Goal: Navigation & Orientation: Find specific page/section

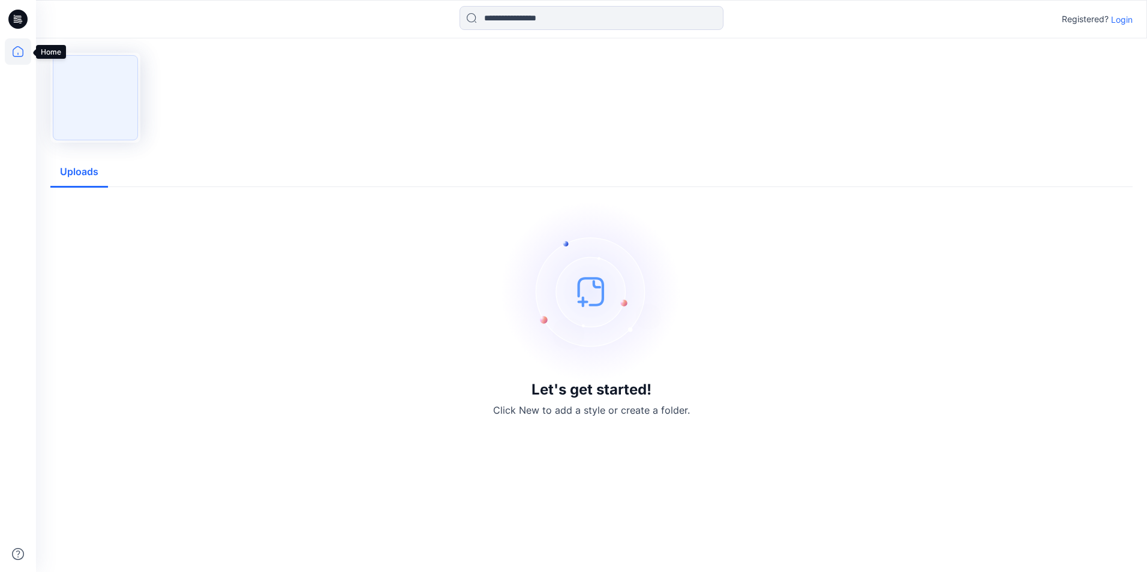
click at [17, 52] on icon at bounding box center [18, 51] width 26 height 26
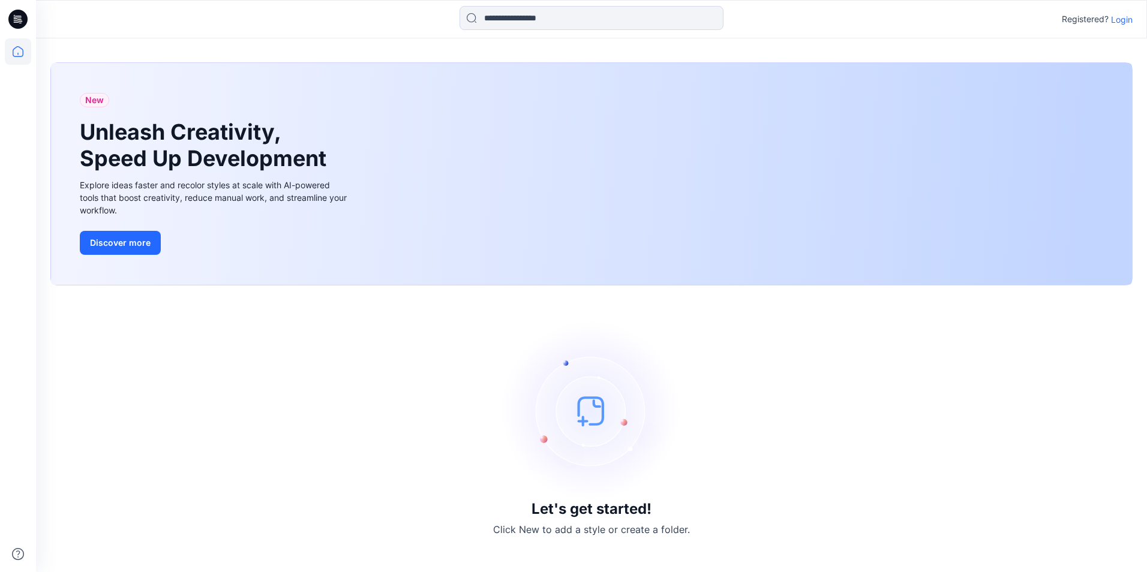
click at [14, 55] on icon at bounding box center [18, 51] width 26 height 26
click at [10, 21] on icon at bounding box center [17, 19] width 19 height 19
click at [14, 55] on icon at bounding box center [18, 51] width 26 height 26
drag, startPoint x: 1052, startPoint y: 415, endPoint x: 818, endPoint y: 422, distance: 234.7
click at [578, 415] on img at bounding box center [592, 411] width 180 height 180
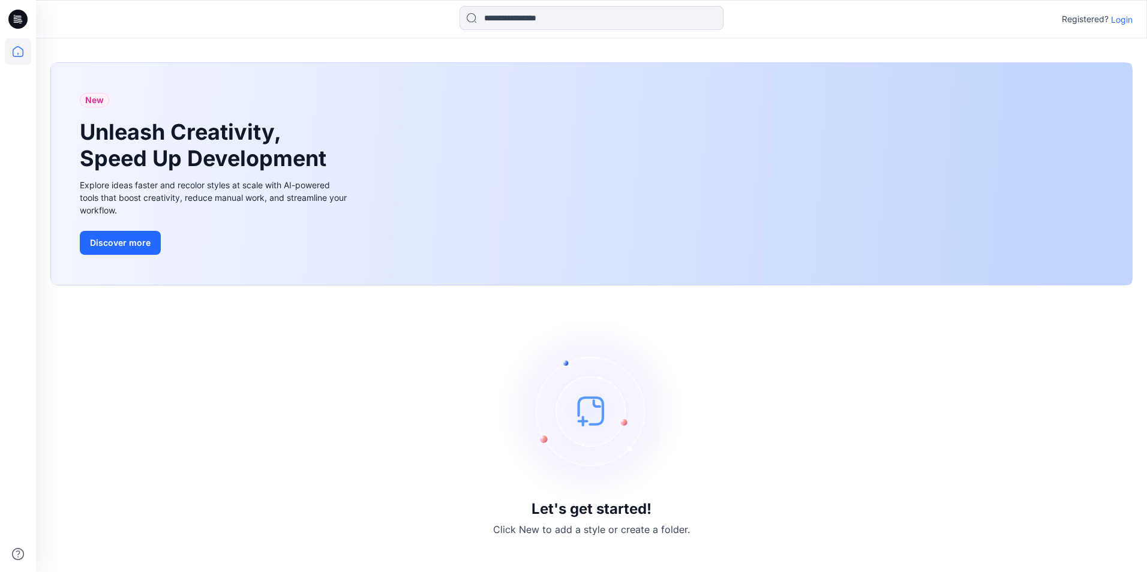
click at [584, 526] on p "Click New to add a style or create a folder." at bounding box center [591, 530] width 197 height 14
click at [116, 245] on button "Discover more" at bounding box center [120, 243] width 81 height 24
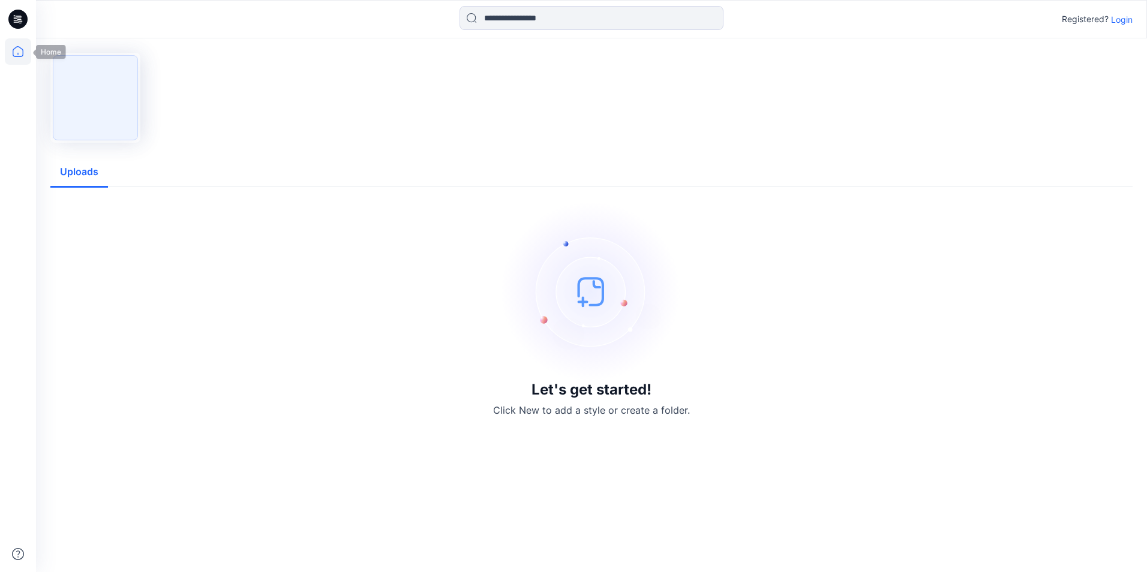
click at [17, 56] on icon at bounding box center [18, 51] width 26 height 26
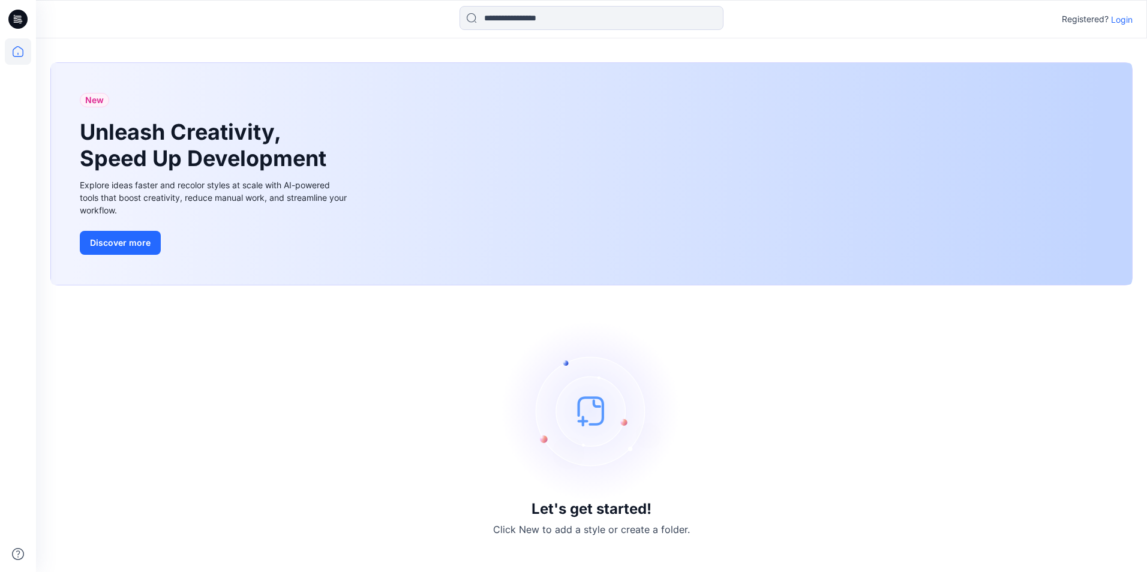
click at [1118, 14] on p "Login" at bounding box center [1122, 19] width 22 height 13
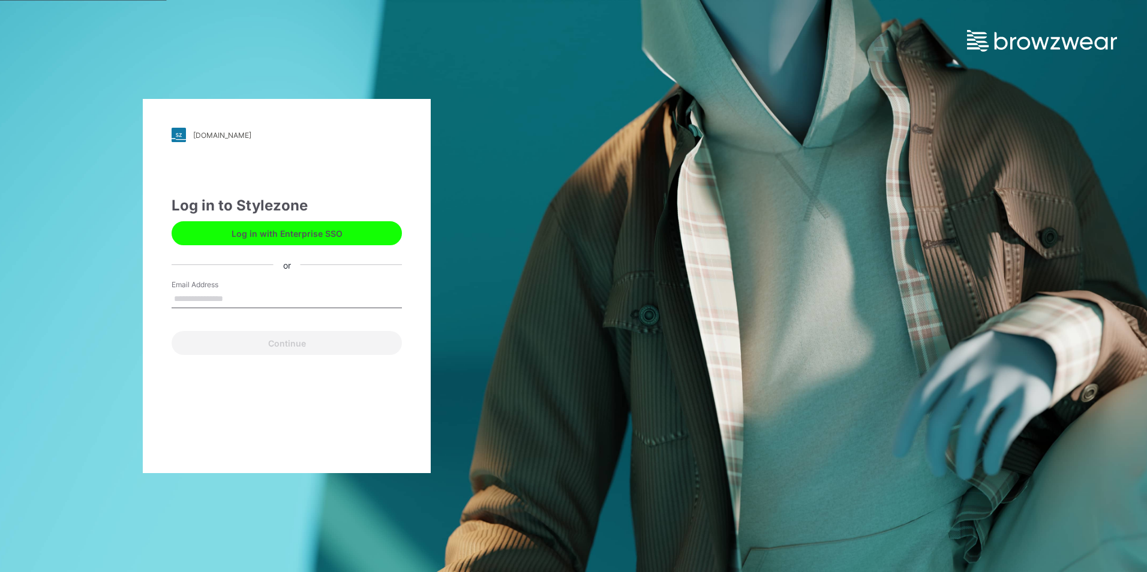
click at [203, 304] on input "Email Address" at bounding box center [287, 299] width 230 height 18
type input "**********"
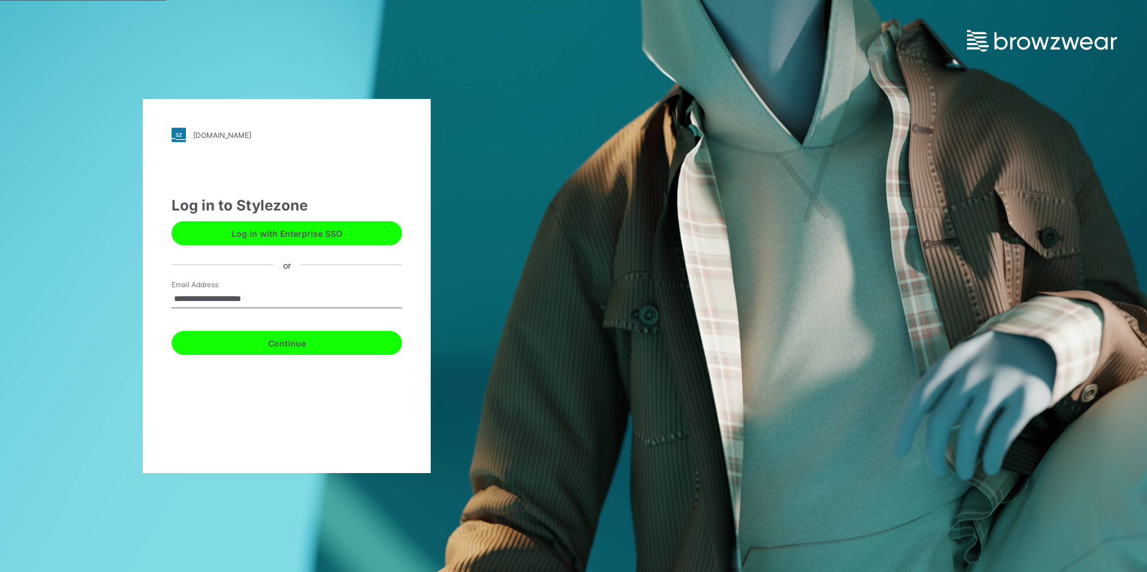
click at [262, 345] on button "Continue" at bounding box center [287, 343] width 230 height 24
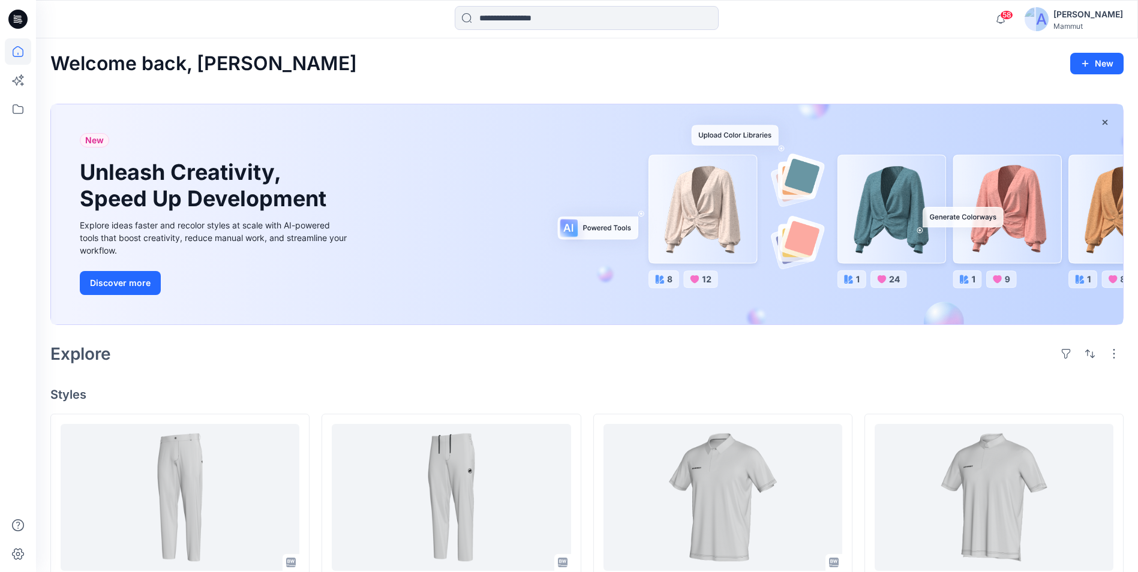
click at [1073, 16] on div "Nadine Buri Mammut" at bounding box center [1074, 19] width 98 height 24
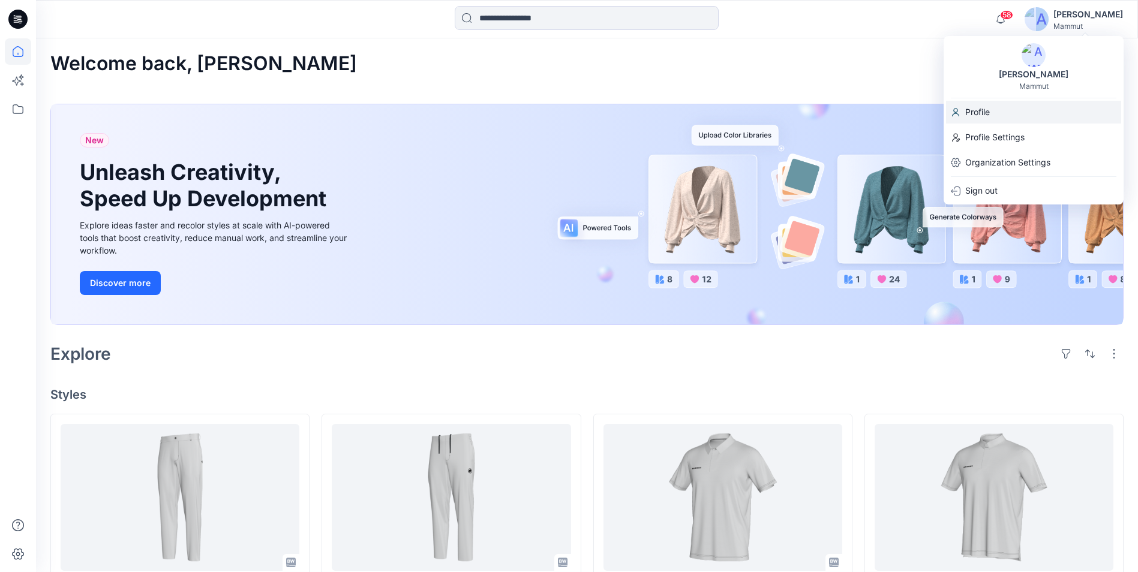
click at [997, 115] on div "Profile" at bounding box center [1033, 112] width 175 height 23
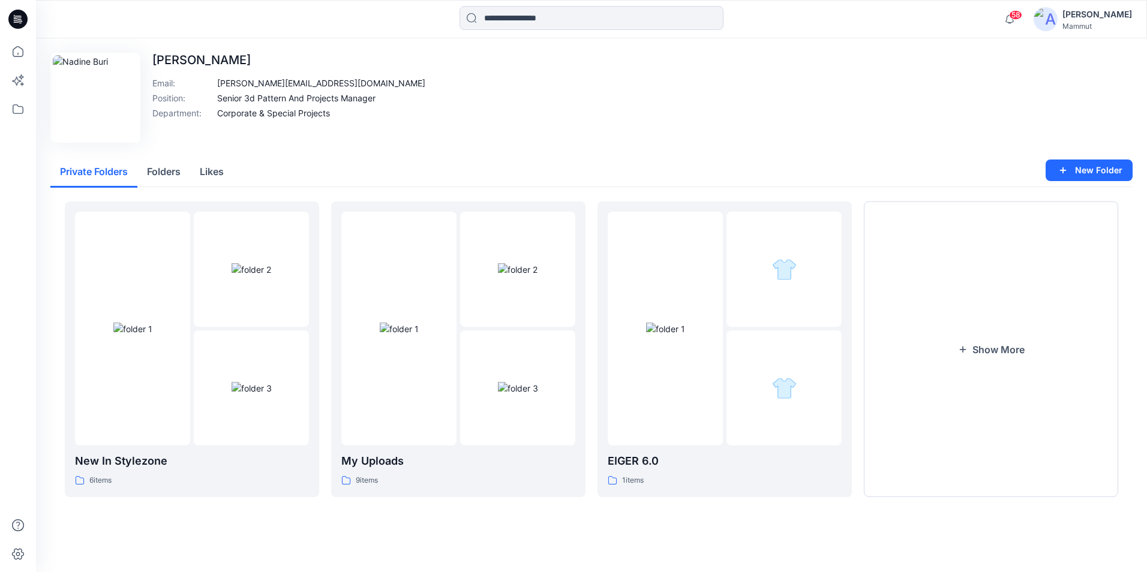
click at [1103, 12] on div "Nadine Buri" at bounding box center [1098, 14] width 70 height 14
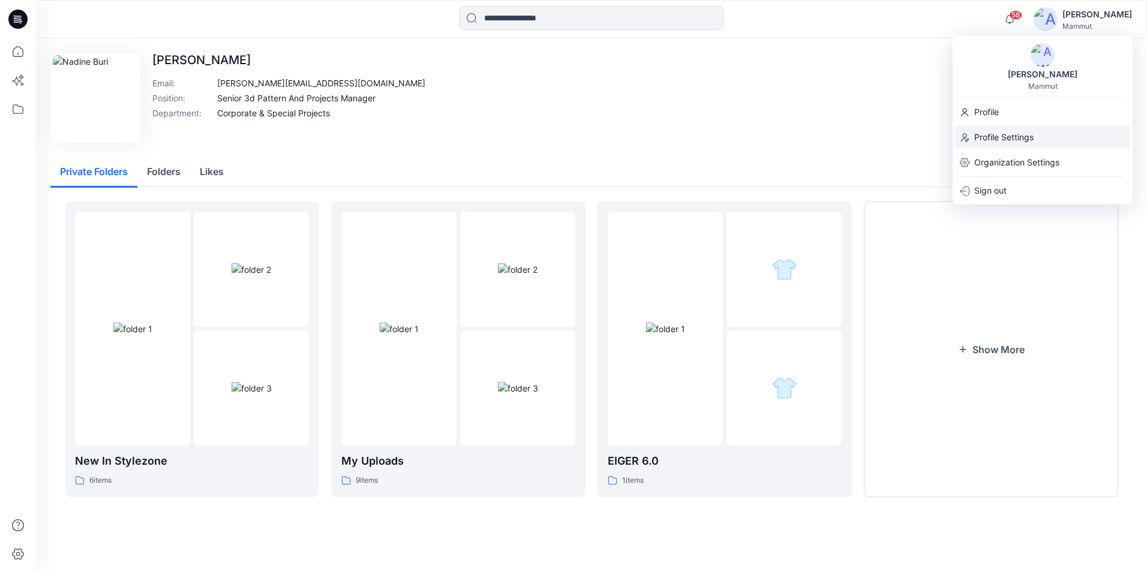
click at [1016, 134] on p "Profile Settings" at bounding box center [1003, 137] width 59 height 23
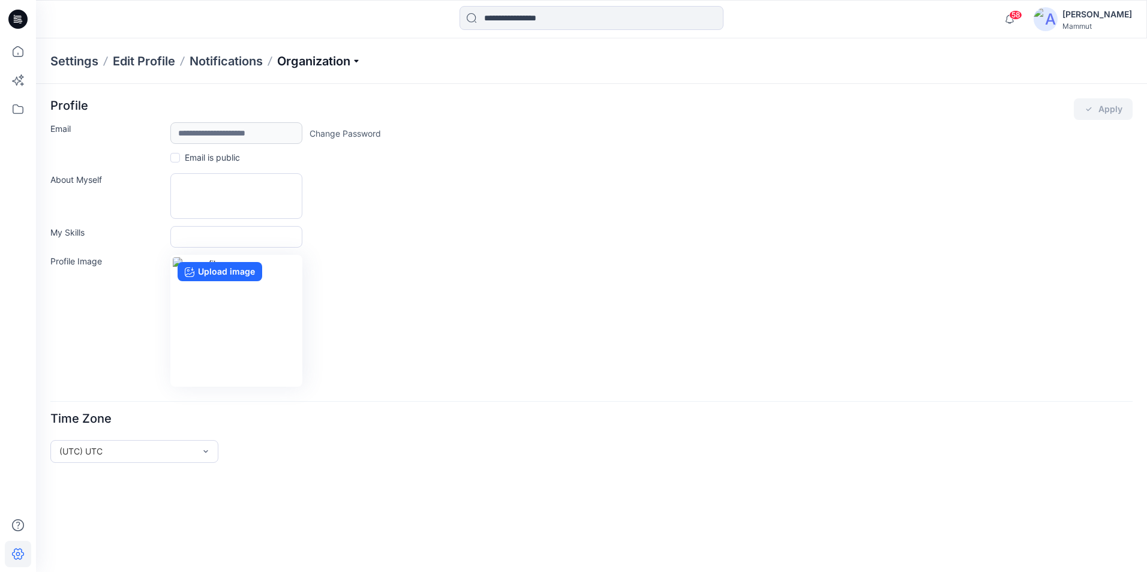
click at [355, 59] on p "Organization" at bounding box center [319, 61] width 84 height 17
click at [15, 106] on icon at bounding box center [18, 109] width 26 height 26
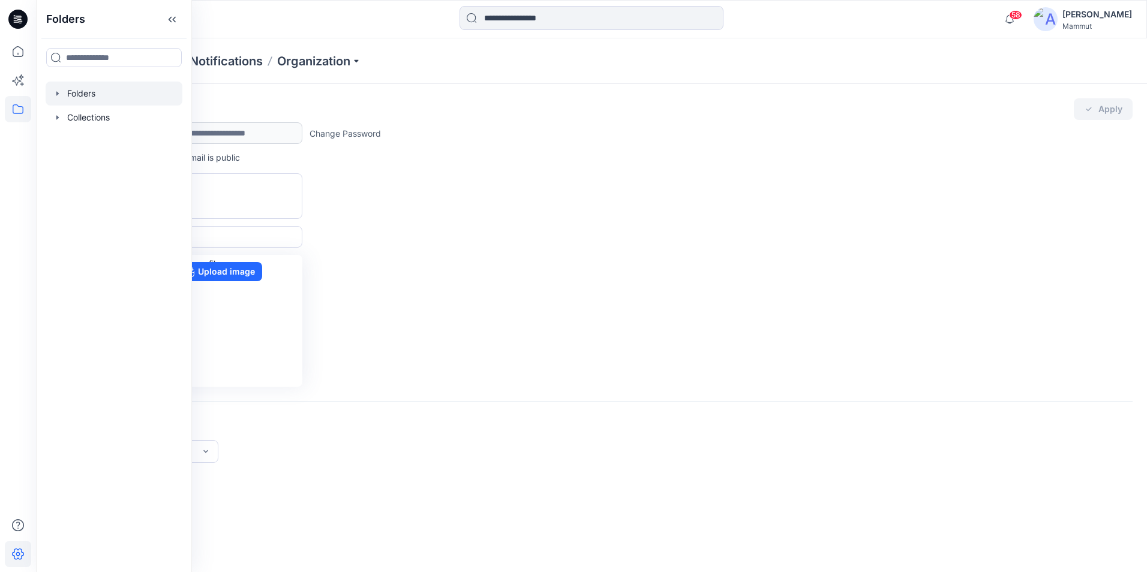
click at [84, 95] on div at bounding box center [114, 94] width 137 height 24
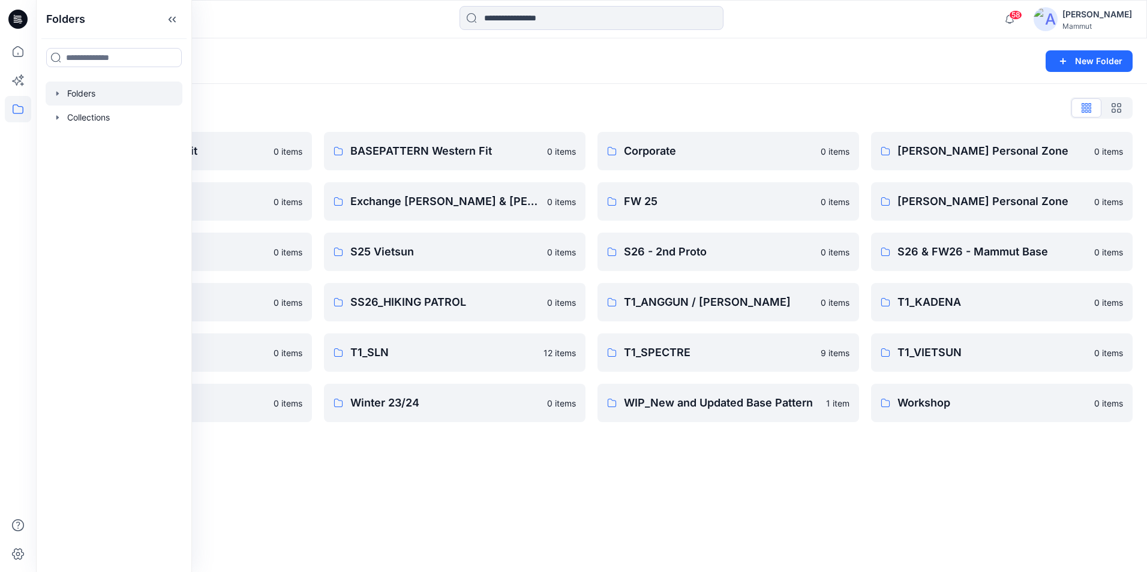
drag, startPoint x: 599, startPoint y: 459, endPoint x: 598, endPoint y: 434, distance: 24.7
click at [599, 456] on div "Folders New Folder Folders List BASEPATTERN Asia Fit 0 items Eiger6.0 0 items S…" at bounding box center [591, 305] width 1111 height 534
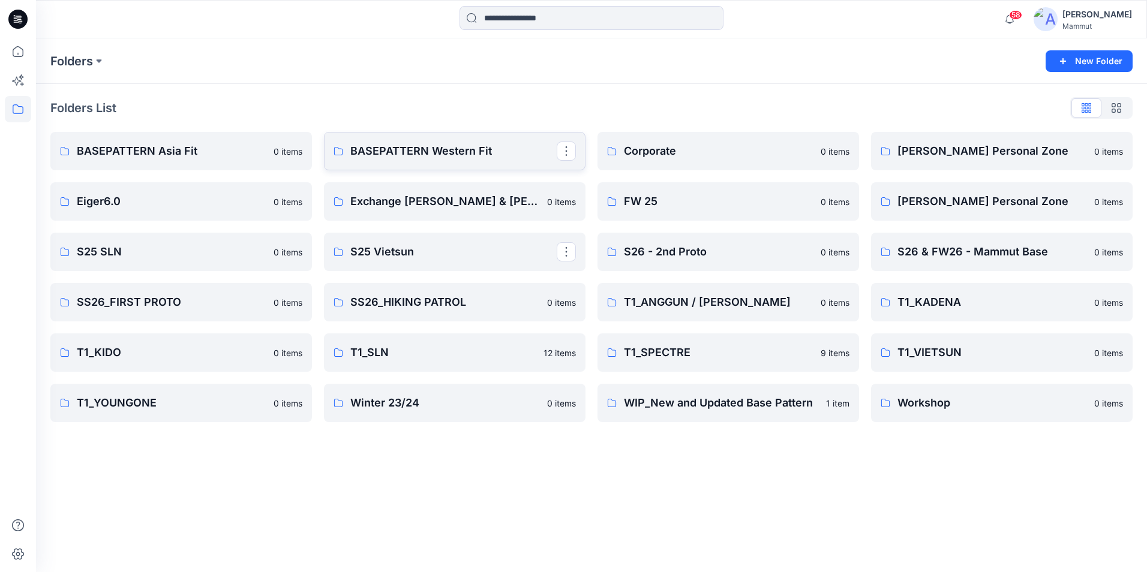
click at [529, 152] on p "BASEPATTERN Western Fit" at bounding box center [453, 151] width 206 height 17
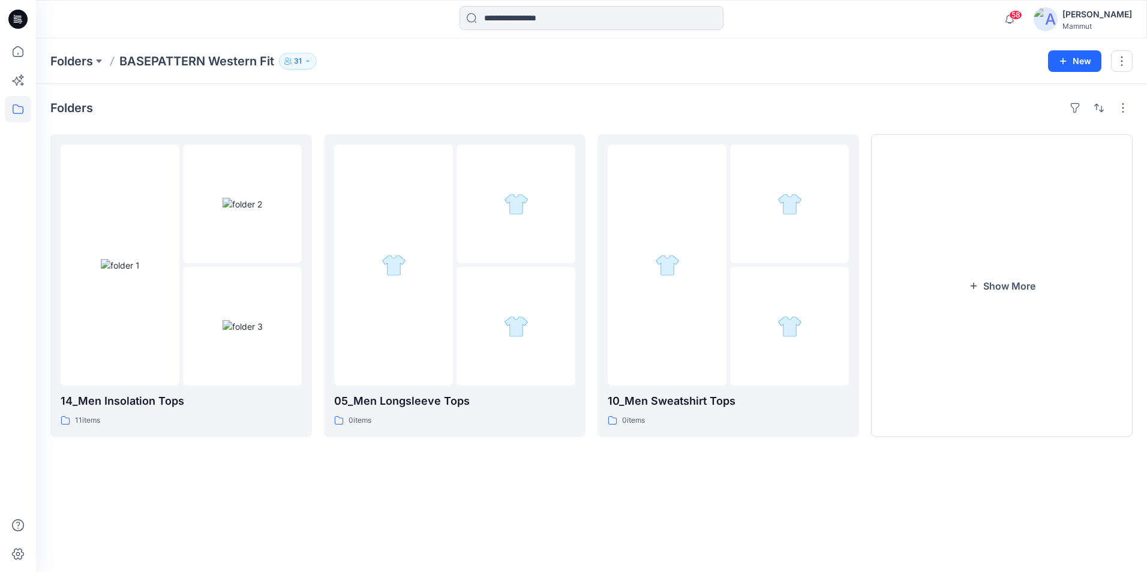
click at [311, 64] on icon "button" at bounding box center [307, 61] width 7 height 7
click at [443, 95] on icon "Manage Users" at bounding box center [441, 96] width 10 height 10
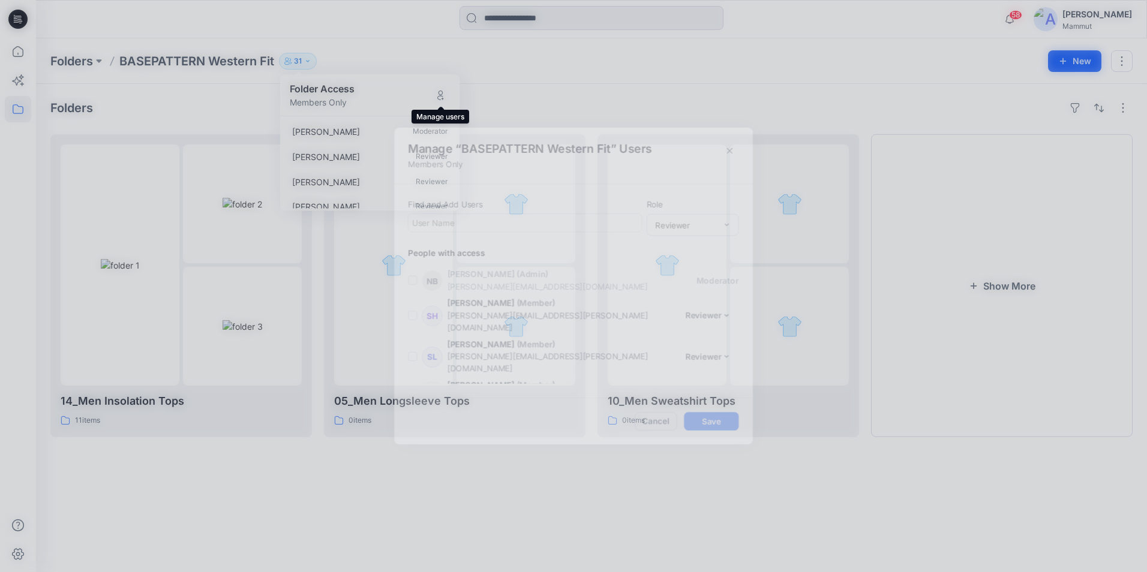
scroll to position [805, 0]
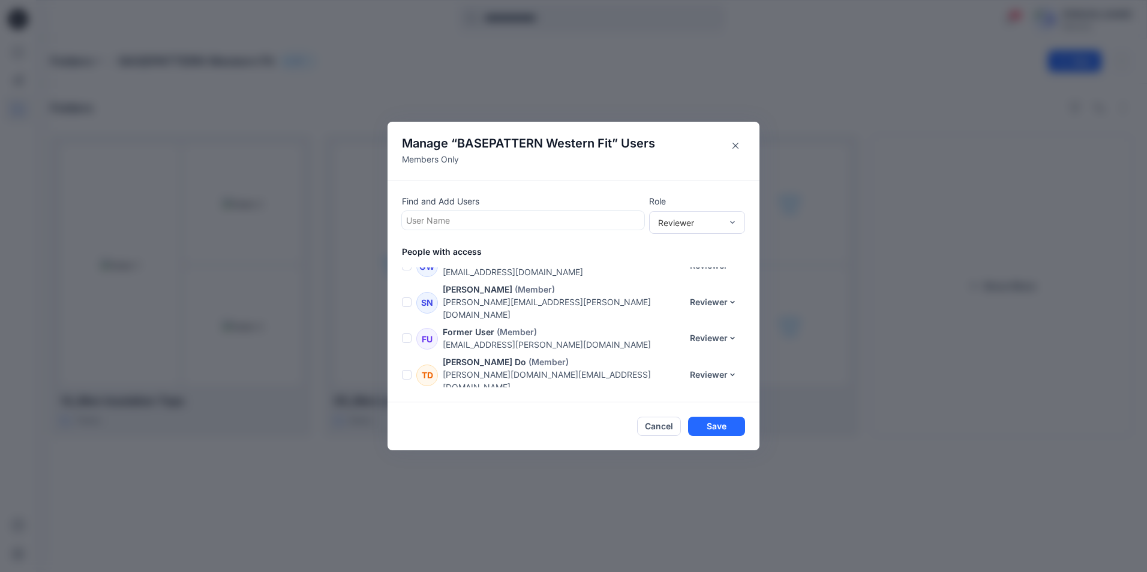
click at [471, 220] on div at bounding box center [523, 220] width 234 height 15
type input "***"
click at [477, 259] on div "DL Davide Lampugnani" at bounding box center [523, 250] width 242 height 26
click at [715, 432] on button "Save" at bounding box center [716, 427] width 57 height 19
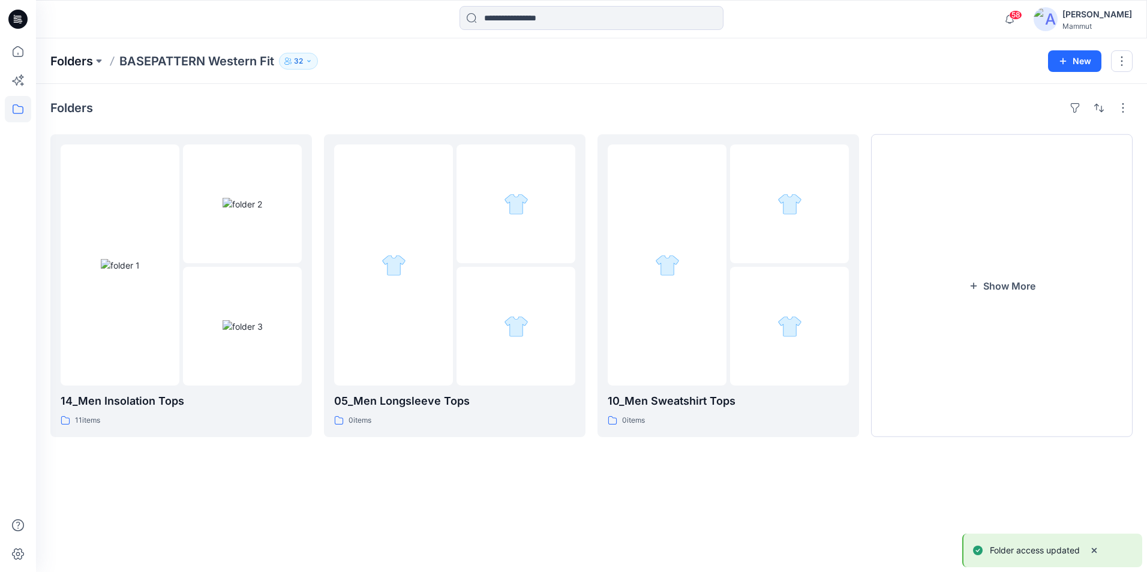
click at [59, 58] on p "Folders" at bounding box center [71, 61] width 43 height 17
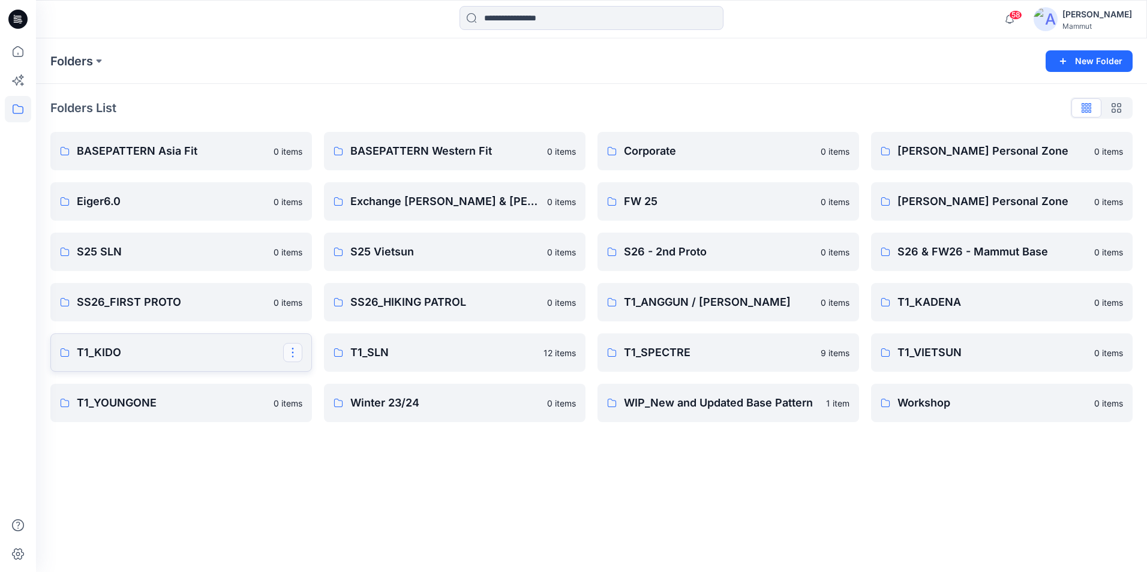
click at [298, 351] on button "button" at bounding box center [292, 352] width 19 height 19
click at [350, 426] on p "Manage Users" at bounding box center [335, 425] width 56 height 13
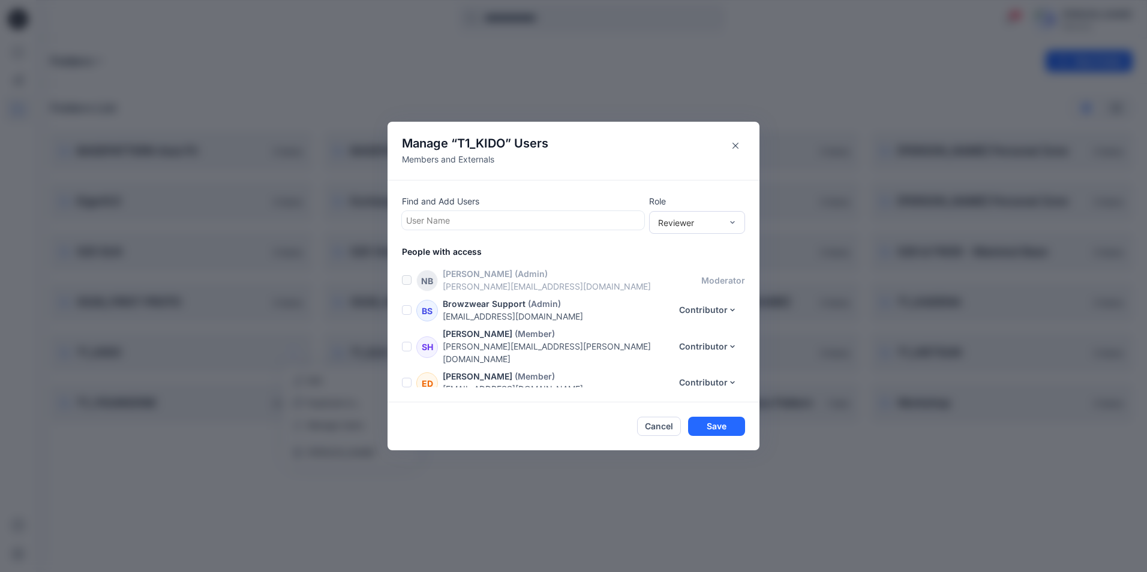
click at [470, 212] on div "User Name" at bounding box center [522, 220] width 239 height 17
type input "***"
click at [471, 256] on p "Davide Lampugnani" at bounding box center [464, 251] width 68 height 16
click at [737, 220] on div "Reviewer" at bounding box center [697, 222] width 96 height 23
click at [709, 265] on div "Contributor" at bounding box center [697, 266] width 91 height 21
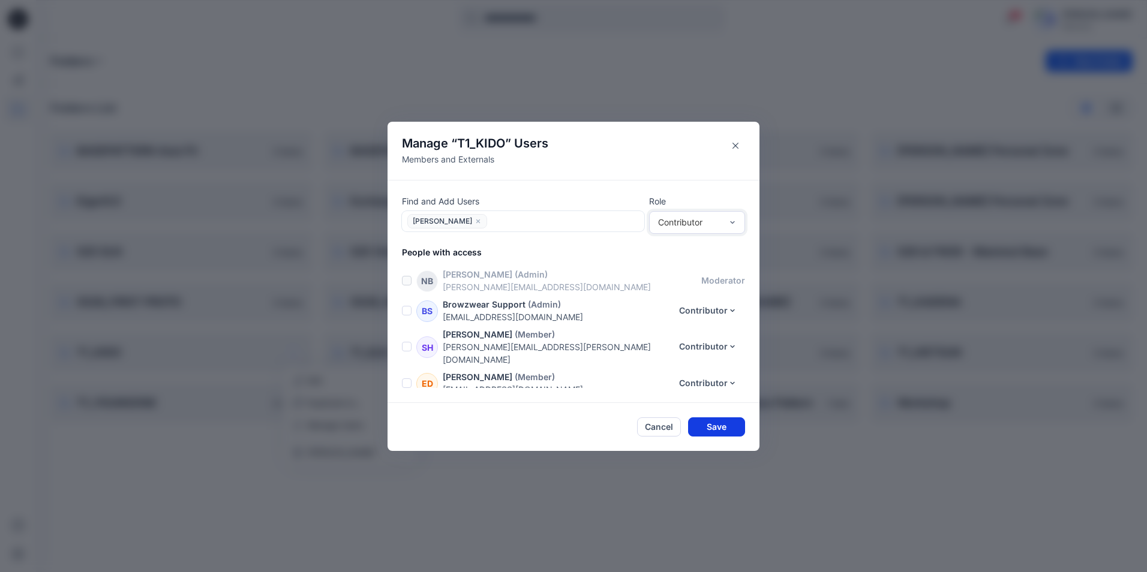
click at [715, 428] on button "Save" at bounding box center [716, 427] width 57 height 19
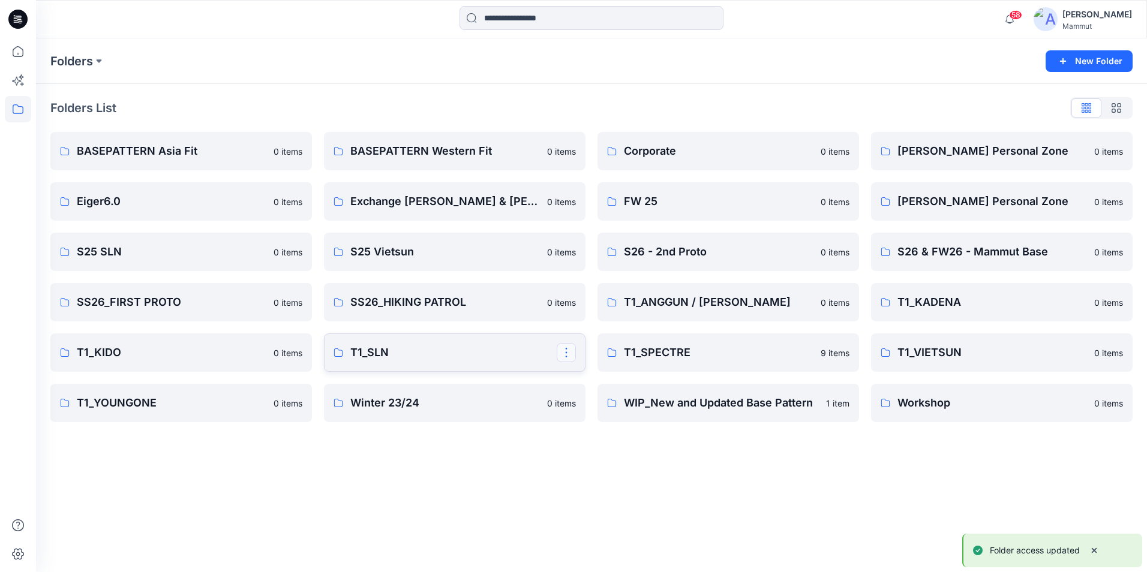
click at [566, 354] on button "button" at bounding box center [566, 352] width 19 height 19
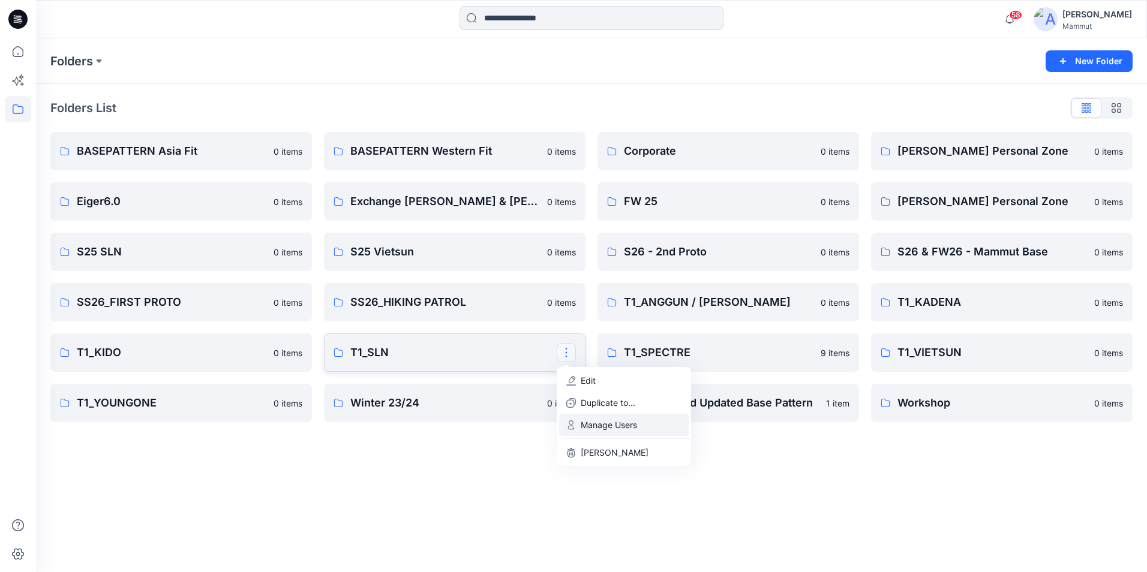
click at [610, 422] on p "Manage Users" at bounding box center [609, 425] width 56 height 13
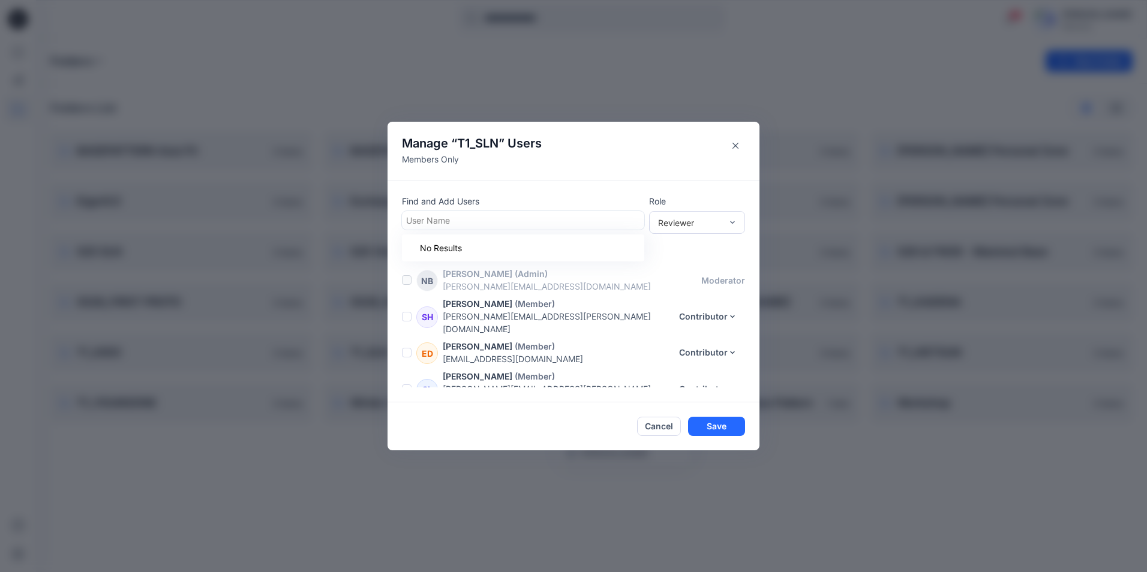
click at [466, 216] on div at bounding box center [523, 220] width 234 height 15
type input "**"
click at [461, 252] on p "Davide Lampugnani" at bounding box center [464, 251] width 68 height 16
click at [710, 262] on div "Contributor" at bounding box center [697, 266] width 91 height 21
click at [713, 428] on button "Save" at bounding box center [716, 427] width 57 height 19
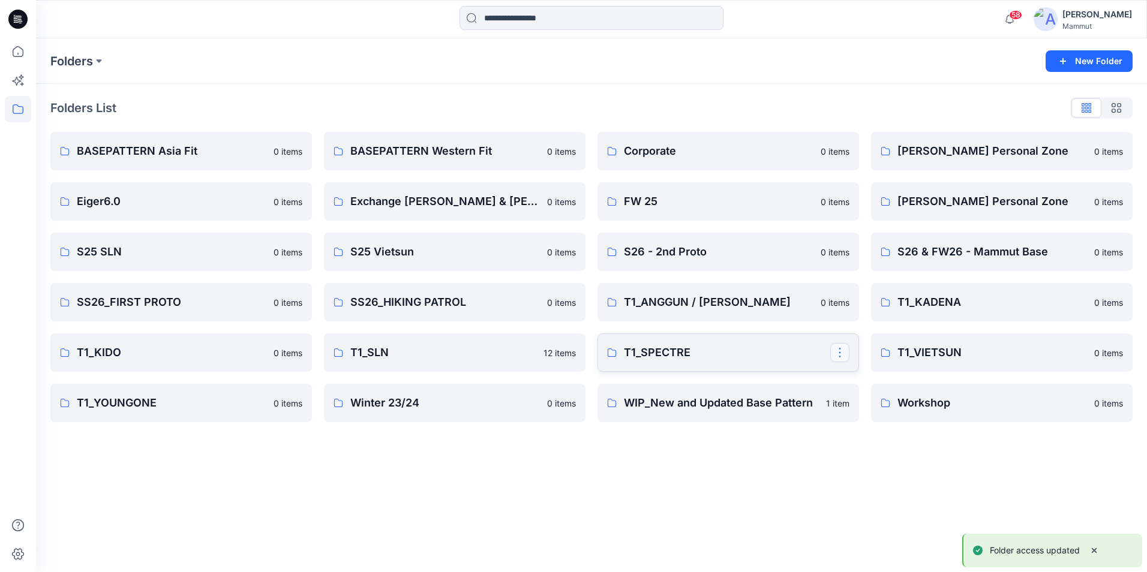
click at [840, 352] on button "button" at bounding box center [839, 352] width 19 height 19
click at [876, 422] on p "Manage Users" at bounding box center [882, 425] width 56 height 13
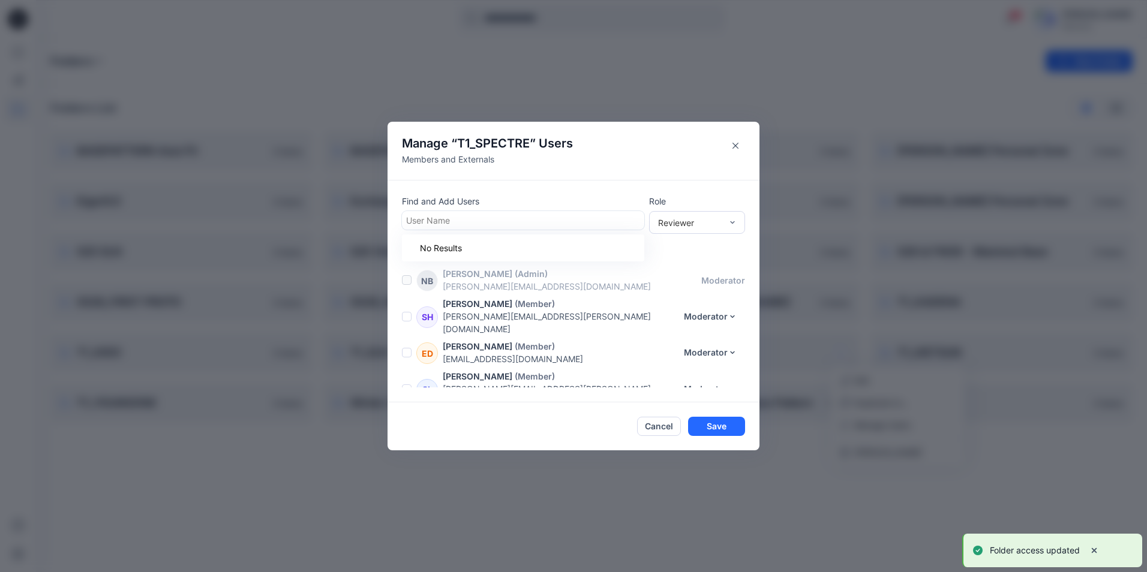
click at [517, 219] on div at bounding box center [523, 220] width 234 height 15
type input "**"
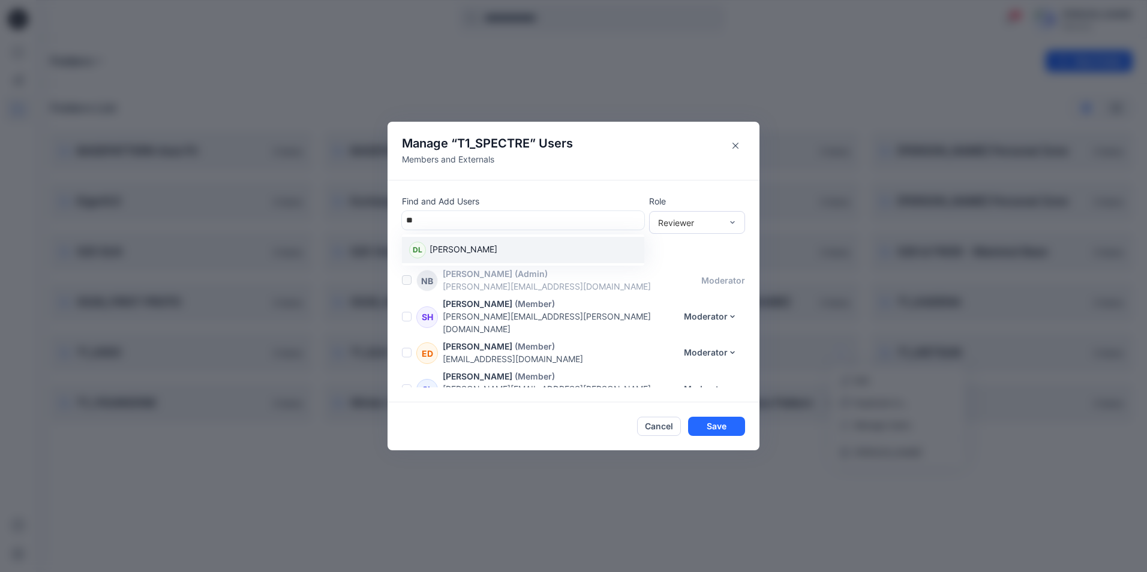
drag, startPoint x: 518, startPoint y: 242, endPoint x: 518, endPoint y: 250, distance: 7.2
click at [518, 250] on div "DL Davide Lampugnani" at bounding box center [523, 250] width 242 height 26
click at [707, 263] on div "Contributor" at bounding box center [697, 266] width 91 height 21
click at [728, 428] on button "Save" at bounding box center [716, 427] width 57 height 19
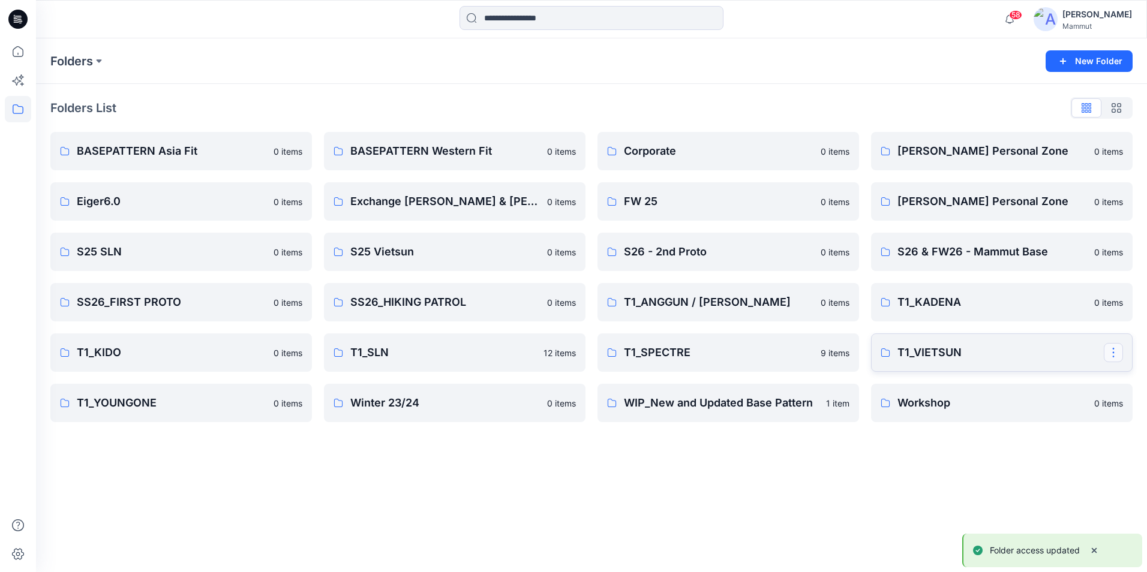
click at [1115, 352] on button "button" at bounding box center [1113, 352] width 19 height 19
click at [1046, 424] on p "Manage Users" at bounding box center [1041, 425] width 56 height 13
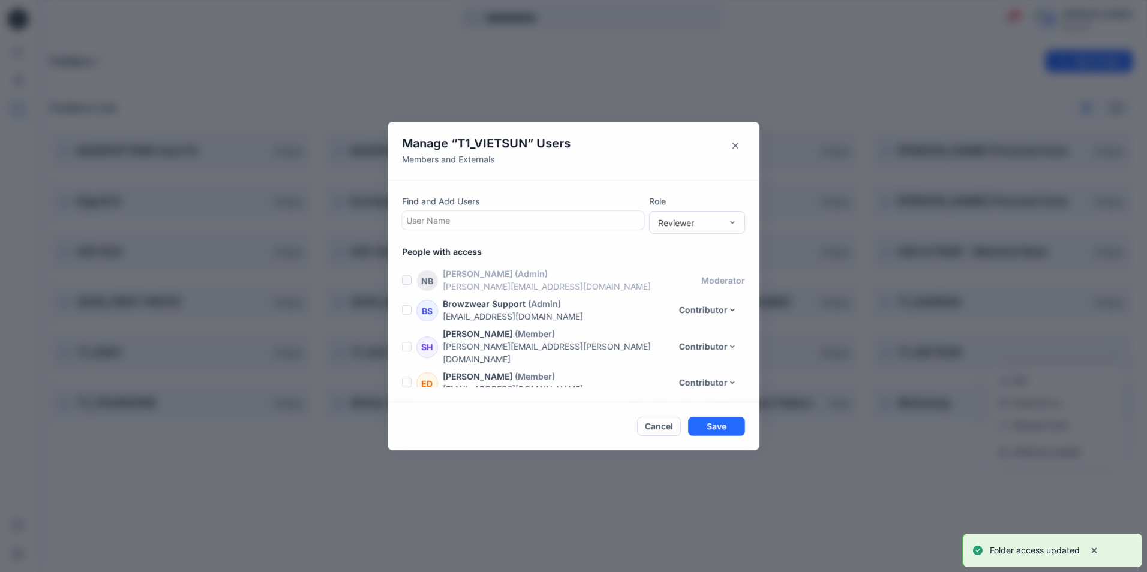
scroll to position [1165, 0]
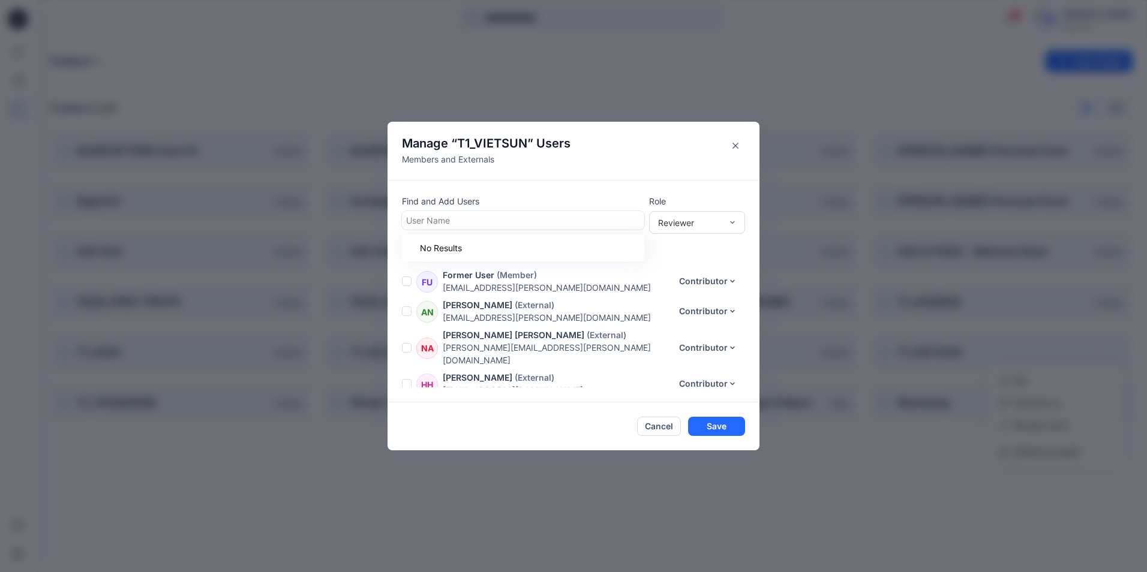
click at [435, 218] on div at bounding box center [523, 220] width 234 height 15
type input "**"
click at [470, 262] on div "DL Davide Lampugnani" at bounding box center [523, 250] width 242 height 26
click at [704, 262] on div "Contributor" at bounding box center [697, 266] width 91 height 21
click at [719, 422] on button "Save" at bounding box center [716, 427] width 57 height 19
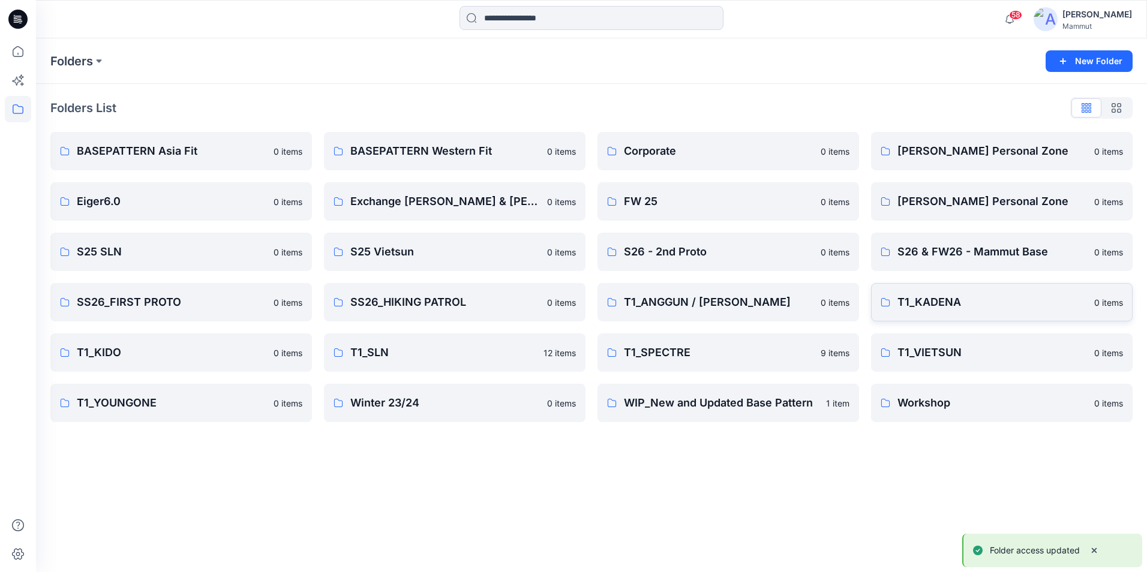
click at [1060, 298] on p "T1_KADENA" at bounding box center [993, 302] width 190 height 17
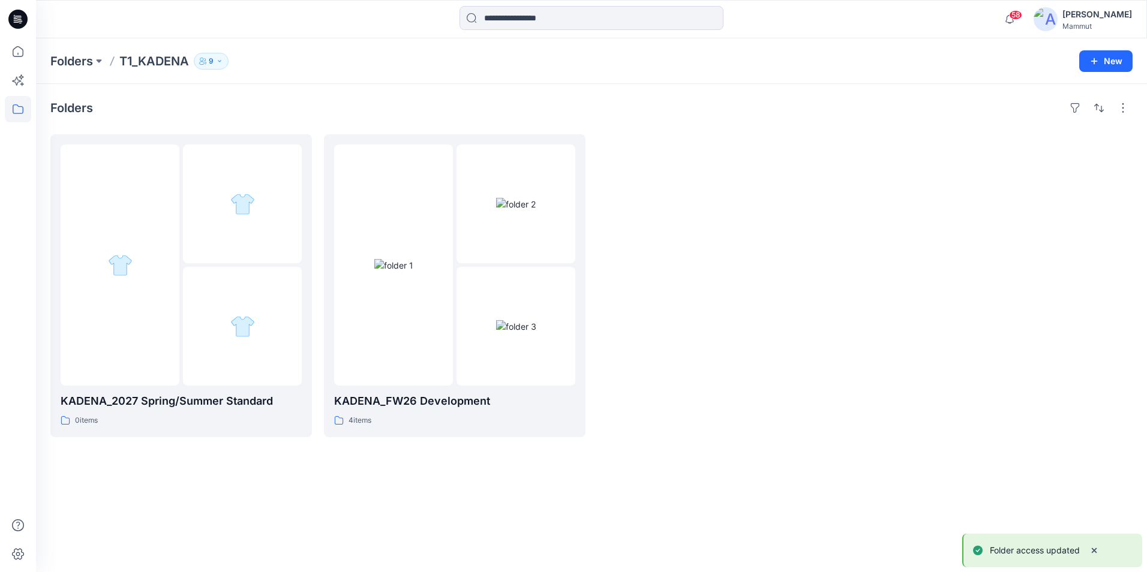
drag, startPoint x: 217, startPoint y: 59, endPoint x: 223, endPoint y: 68, distance: 10.8
click at [217, 59] on icon "button" at bounding box center [219, 61] width 7 height 7
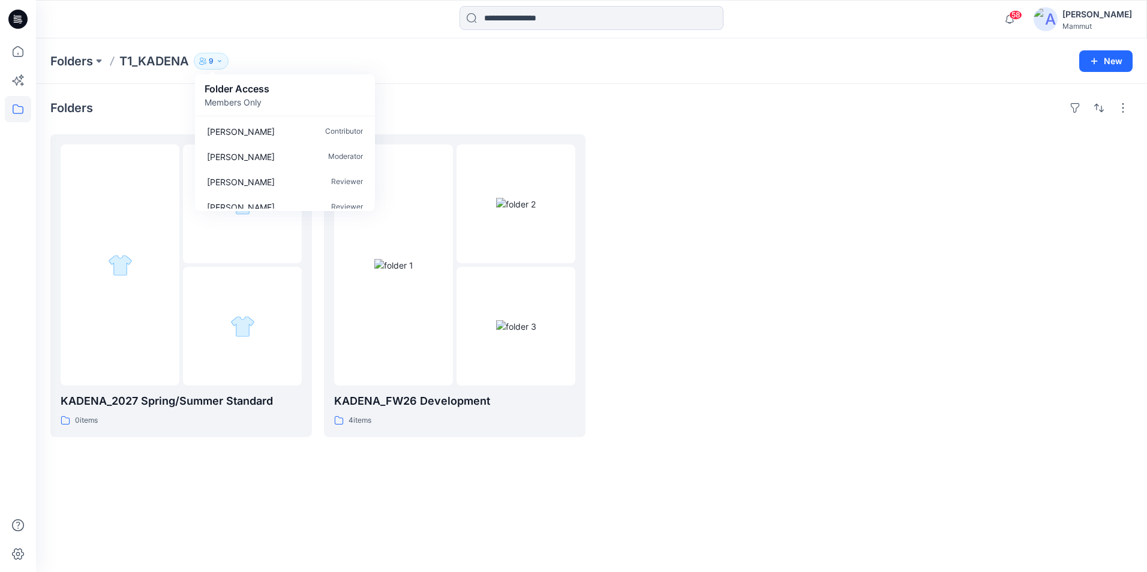
click at [305, 63] on div "Folders T1_KADENA 9 Folder Access Members Only Nadine Buri Contributor Milena H…" at bounding box center [544, 61] width 989 height 17
click at [105, 55] on button at bounding box center [99, 61] width 12 height 17
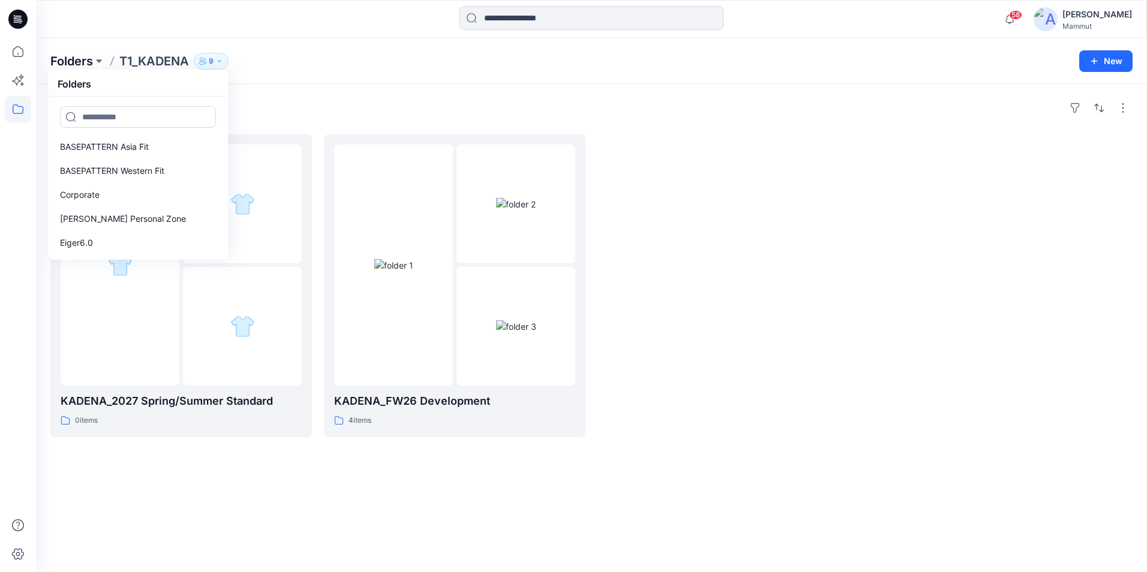
click at [61, 59] on p "Folders" at bounding box center [71, 61] width 43 height 17
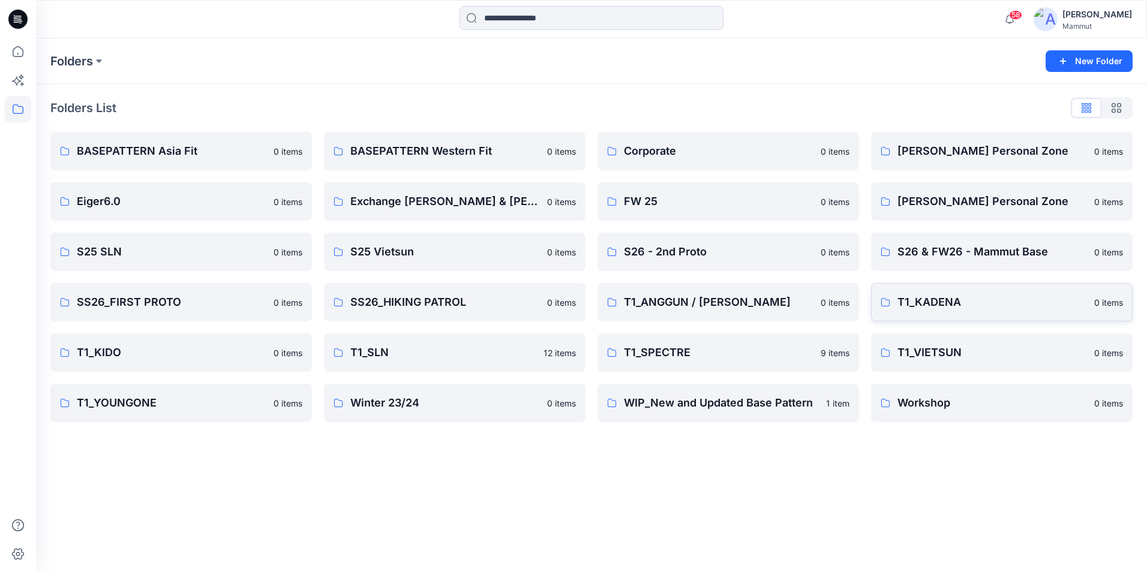
drag, startPoint x: 1109, startPoint y: 302, endPoint x: 1072, endPoint y: 292, distance: 38.0
click at [1072, 292] on link "T1_KADENA 0 items" at bounding box center [1002, 302] width 262 height 38
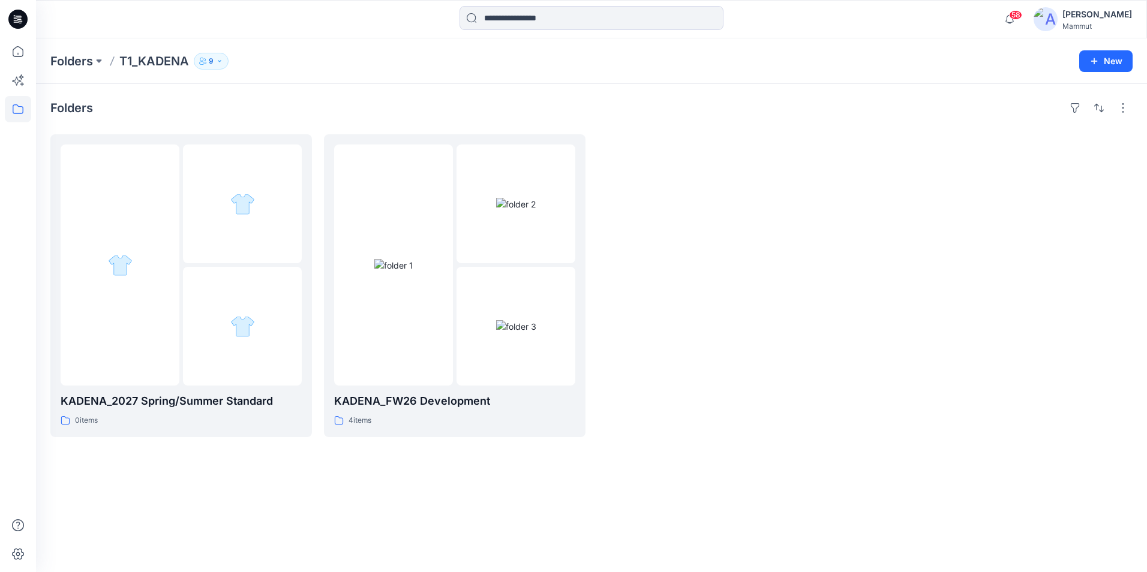
click at [222, 61] on icon "button" at bounding box center [219, 61] width 7 height 7
click at [727, 74] on div "Folders T1_KADENA 9 Folder Access Members Only Nadine Buri Contributor Milena H…" at bounding box center [591, 61] width 1111 height 46
click at [79, 58] on p "Folders" at bounding box center [71, 61] width 43 height 17
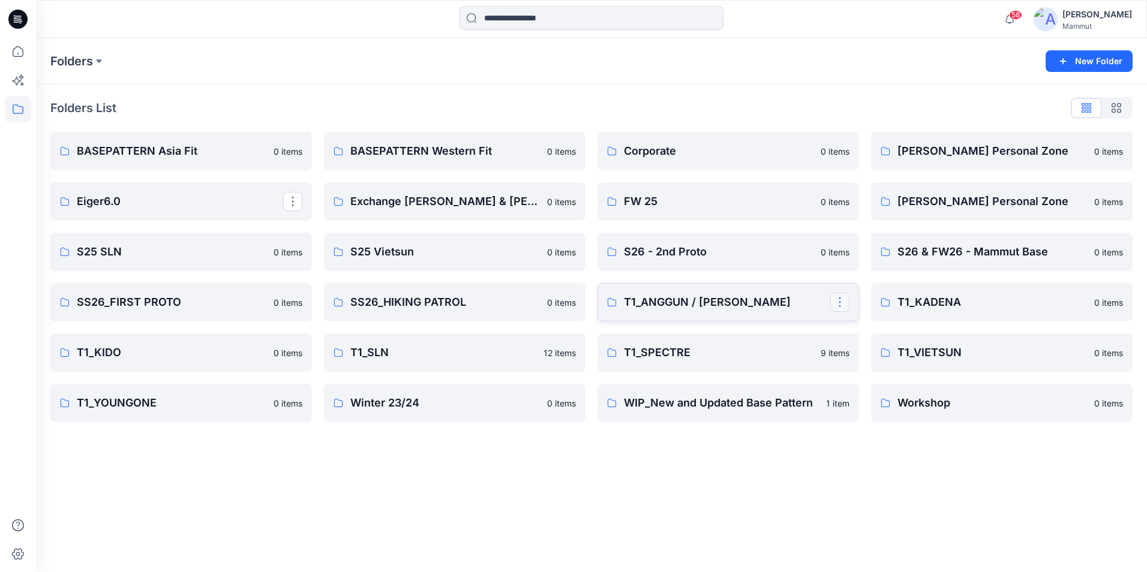
click at [842, 302] on button "button" at bounding box center [839, 302] width 19 height 19
click at [884, 377] on p "Manage Users" at bounding box center [882, 374] width 56 height 13
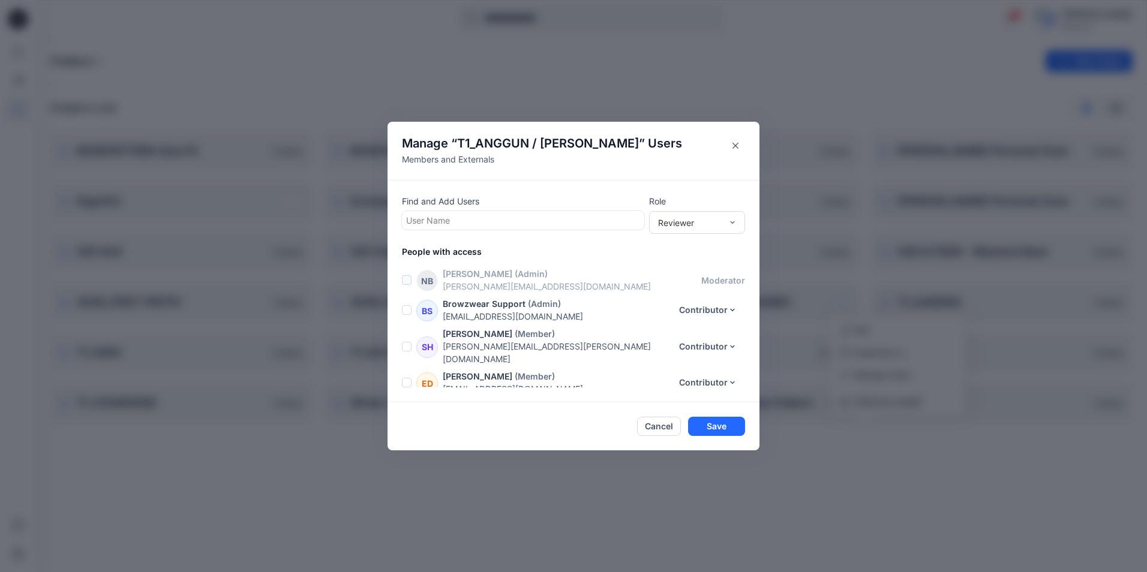
click at [564, 214] on div at bounding box center [523, 220] width 234 height 15
type input "***"
click at [461, 250] on p "Davide Lampugnani" at bounding box center [464, 251] width 68 height 16
click at [719, 263] on div "Contributor" at bounding box center [697, 266] width 91 height 21
click at [719, 432] on button "Save" at bounding box center [716, 427] width 57 height 19
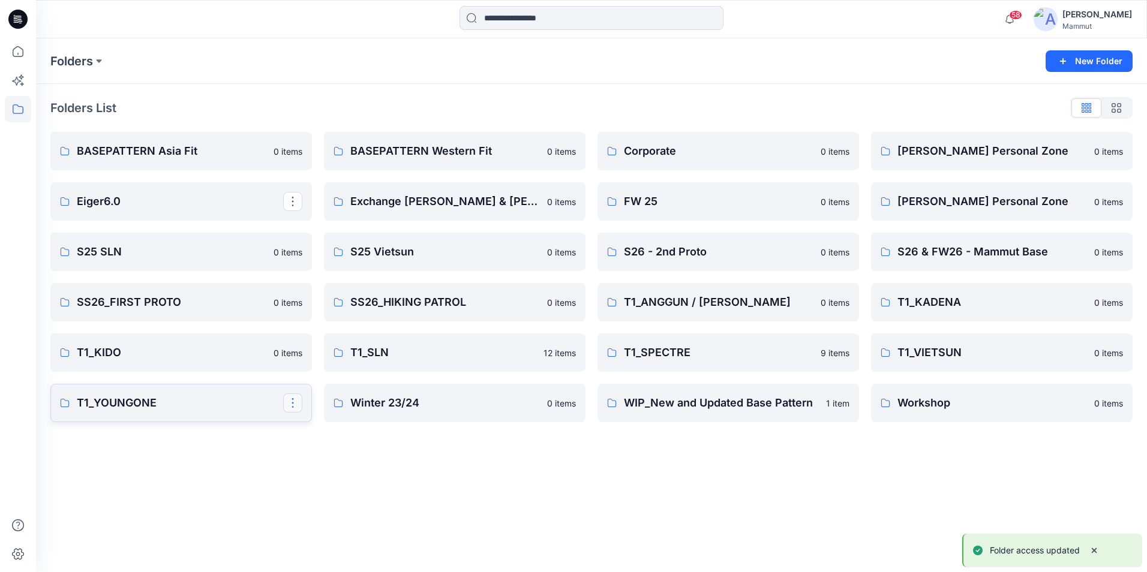
click at [295, 403] on button "button" at bounding box center [292, 403] width 19 height 19
click at [344, 475] on p "Manage Users" at bounding box center [335, 475] width 56 height 13
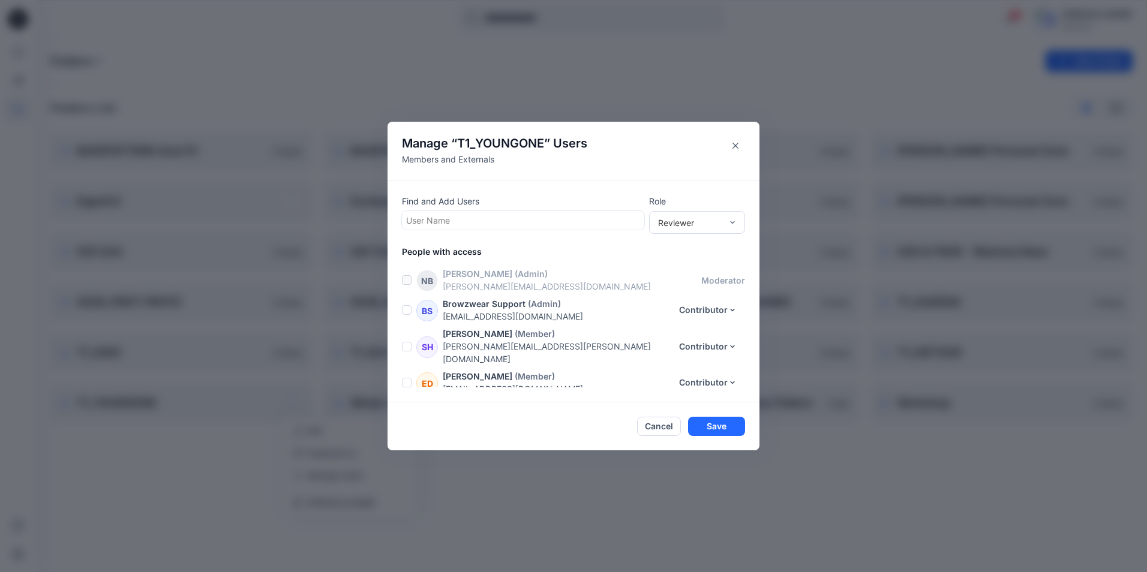
click at [446, 219] on div at bounding box center [523, 220] width 234 height 15
type input "***"
click at [485, 251] on p "Davide Lampugnani" at bounding box center [464, 251] width 68 height 16
click at [708, 268] on div "Contributor" at bounding box center [697, 266] width 91 height 21
click at [710, 421] on button "Save" at bounding box center [716, 427] width 57 height 19
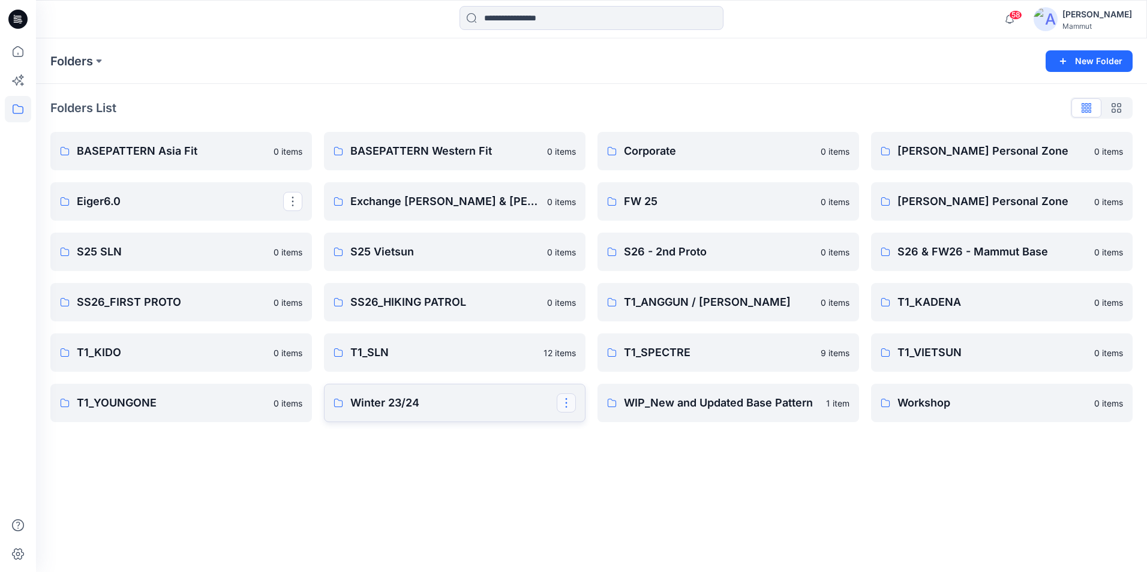
click at [562, 401] on button "button" at bounding box center [566, 403] width 19 height 19
click at [616, 479] on p "Manage Users" at bounding box center [609, 475] width 56 height 13
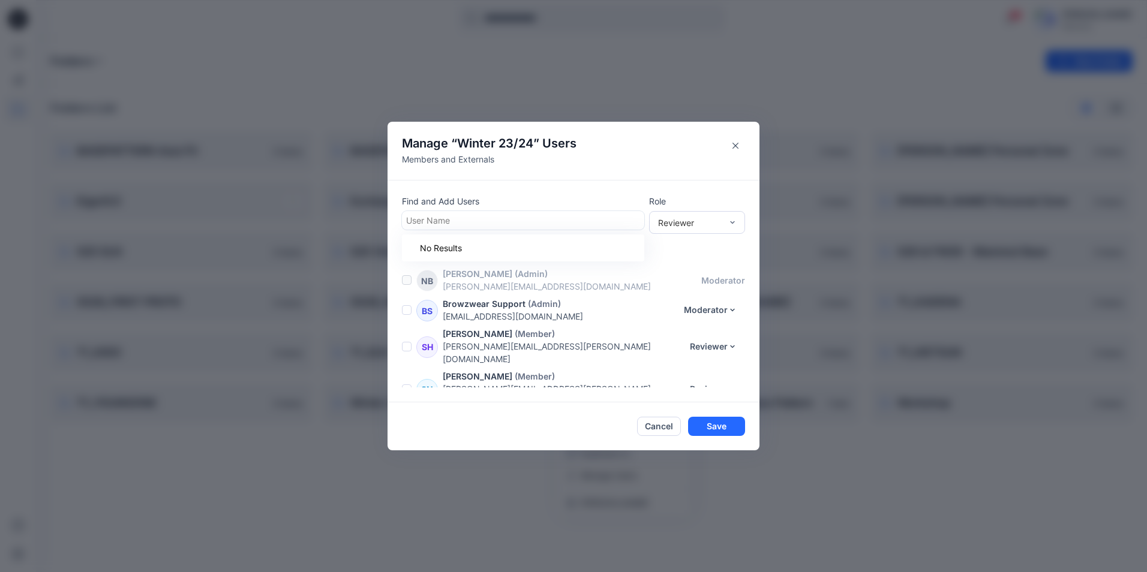
click at [481, 220] on div at bounding box center [523, 220] width 234 height 15
type input "**"
click at [487, 247] on p "Davide Lampugnani" at bounding box center [464, 251] width 68 height 16
click at [703, 265] on div "Contributor" at bounding box center [697, 266] width 91 height 21
click at [722, 425] on button "Save" at bounding box center [716, 427] width 57 height 19
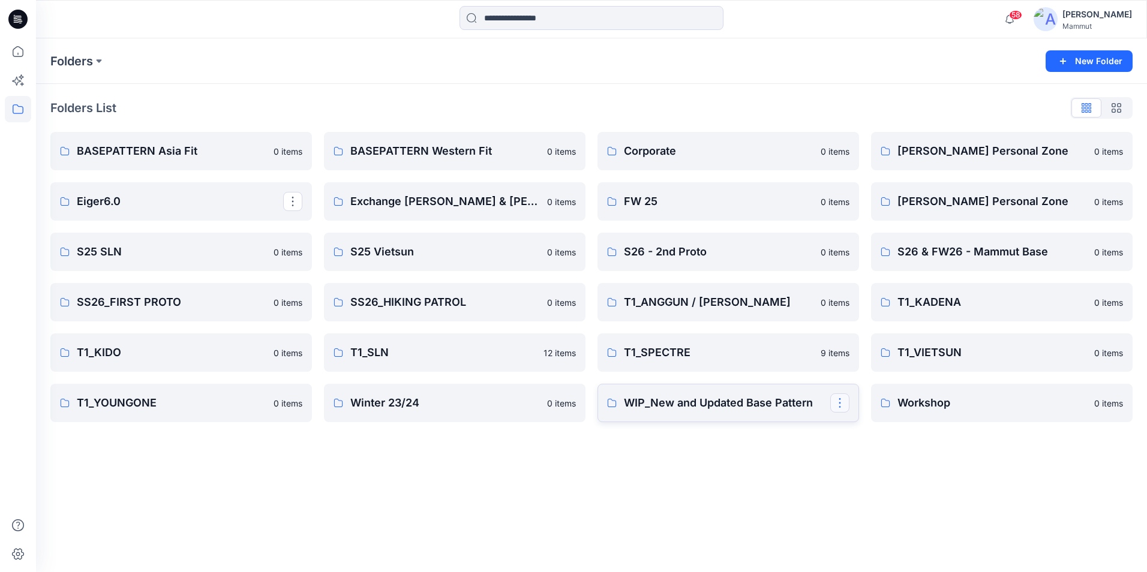
click at [841, 405] on button "button" at bounding box center [839, 403] width 19 height 19
click at [882, 473] on p "Manage Users" at bounding box center [882, 475] width 56 height 13
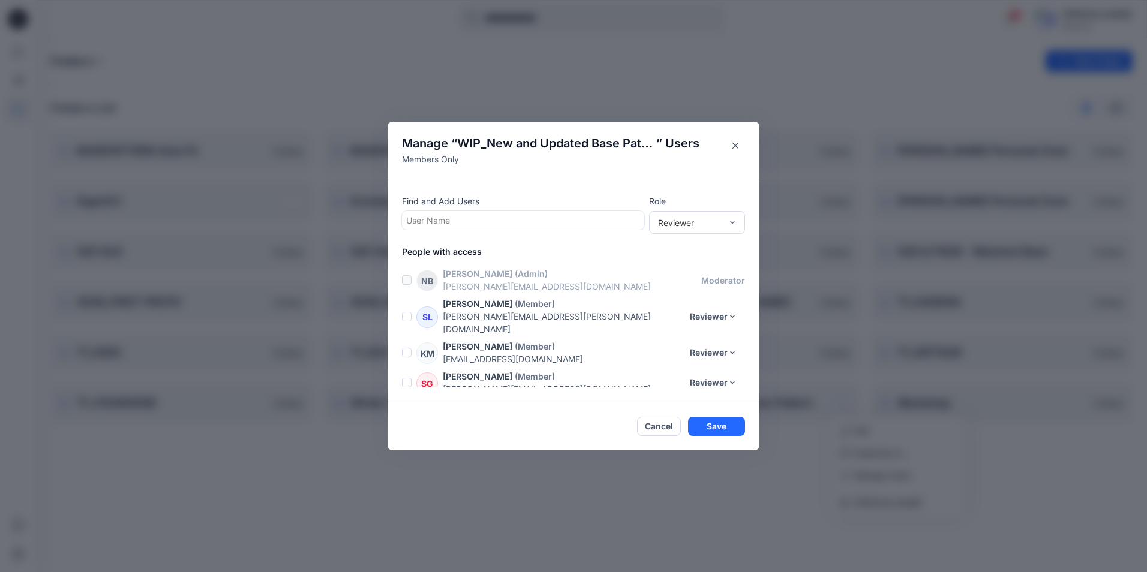
click at [466, 221] on div at bounding box center [523, 220] width 234 height 15
type input "***"
click at [479, 242] on div "DL Davide Lampugnani" at bounding box center [523, 250] width 228 height 17
click at [712, 262] on div "Contributor" at bounding box center [697, 266] width 91 height 21
click at [722, 424] on button "Save" at bounding box center [716, 427] width 57 height 19
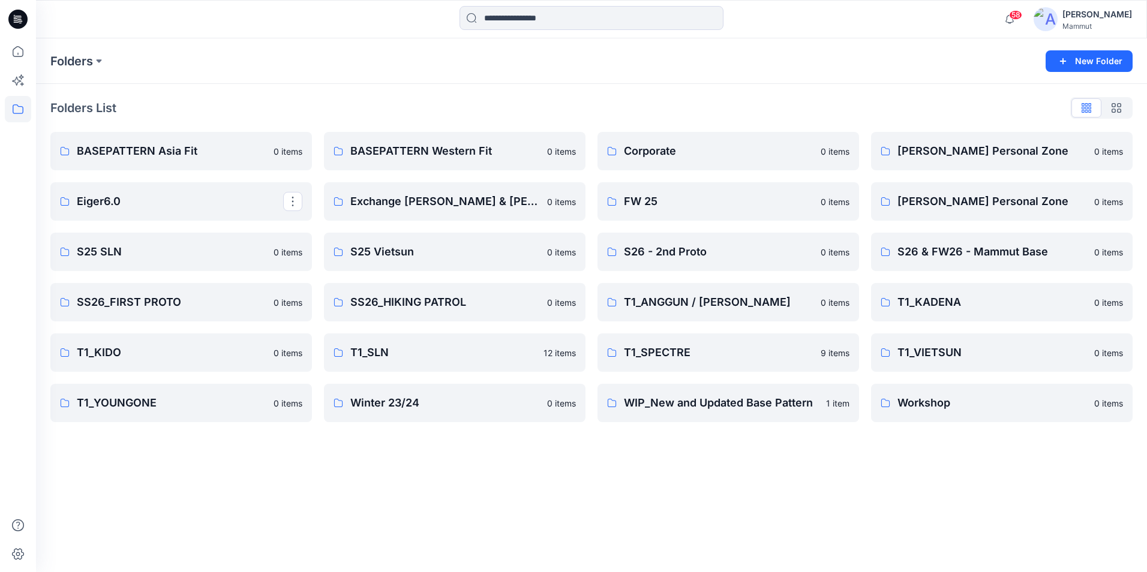
click at [1070, 486] on div "Folders New Folder Folders List BASEPATTERN Asia Fit 0 items Eiger6.0 S25 SLN 0…" at bounding box center [591, 305] width 1111 height 534
click at [98, 62] on button at bounding box center [99, 61] width 12 height 17
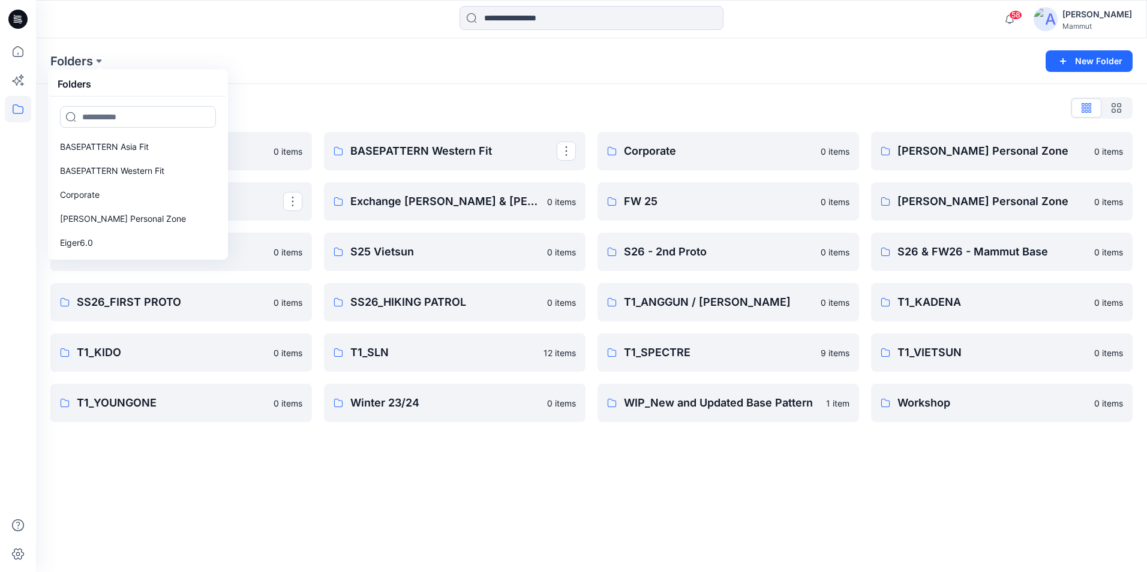
click at [342, 68] on div "Folders Folders BASEPATTERN Asia Fit BASEPATTERN Western Fit Corporate Delia Ki…" at bounding box center [544, 61] width 989 height 17
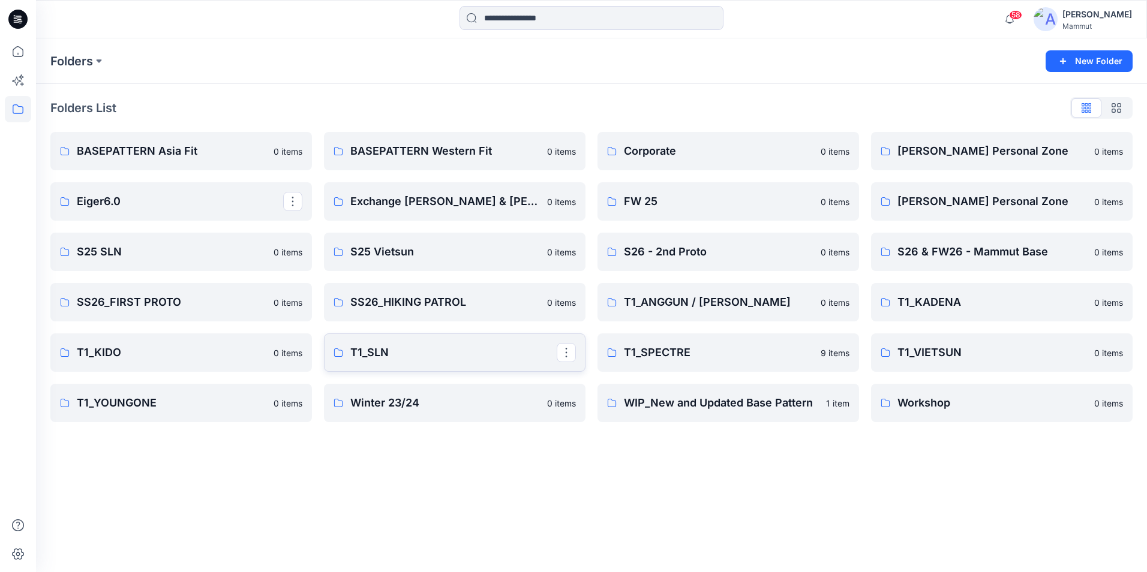
click at [461, 348] on p "T1_SLN" at bounding box center [453, 352] width 206 height 17
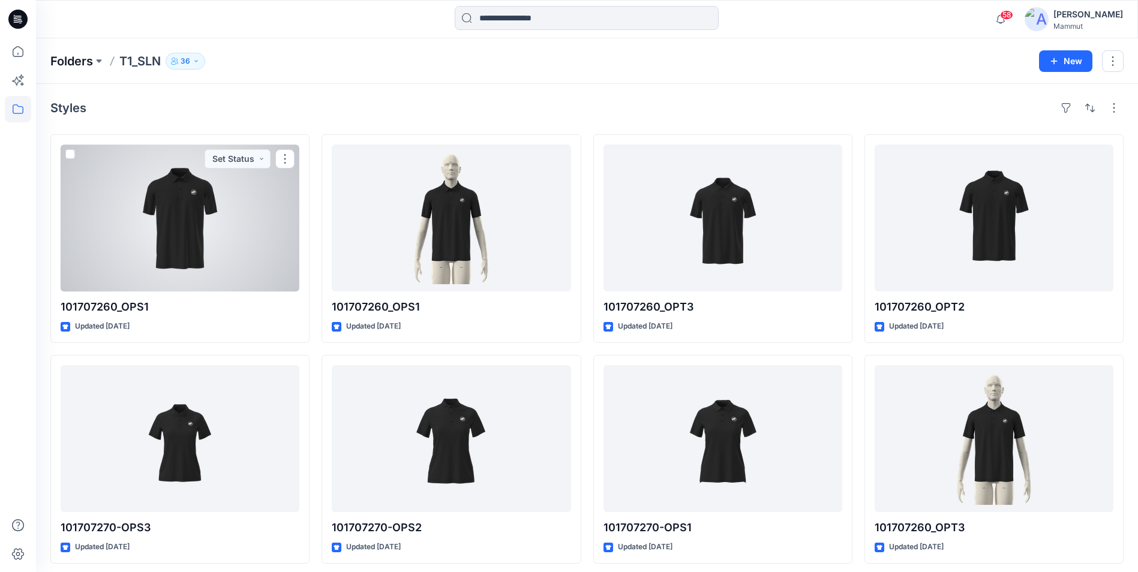
click at [83, 57] on p "Folders" at bounding box center [71, 61] width 43 height 17
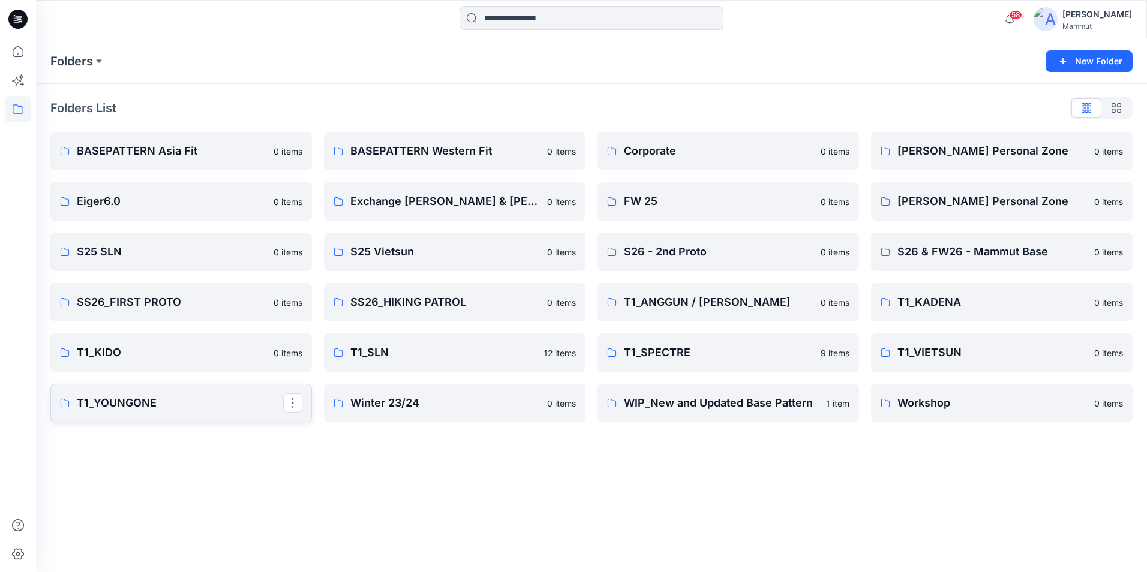
click at [179, 392] on link "T1_YOUNGONE" at bounding box center [181, 403] width 262 height 38
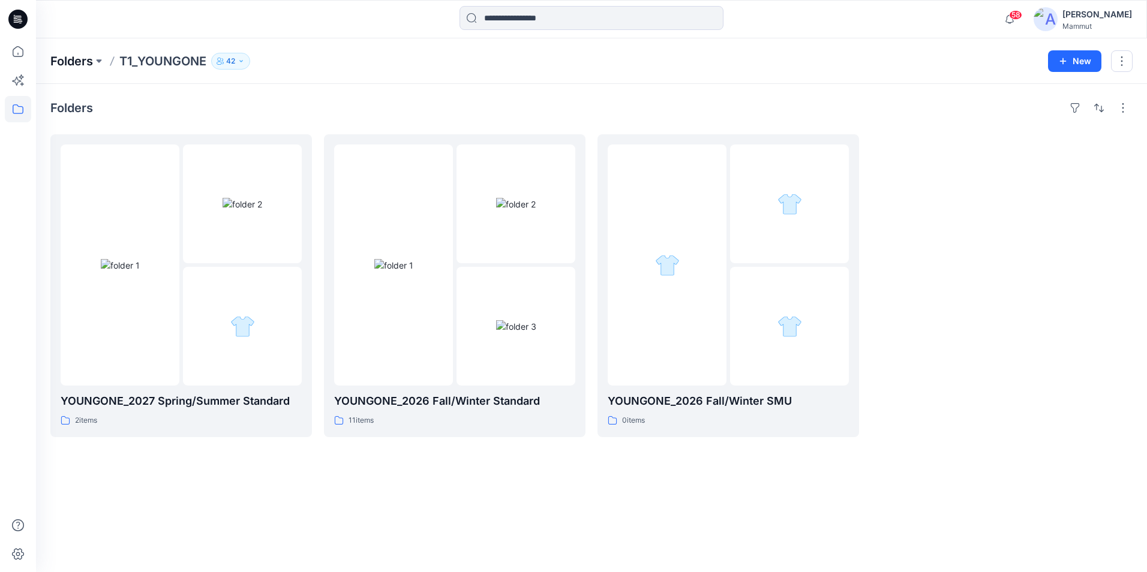
click at [78, 58] on p "Folders" at bounding box center [71, 61] width 43 height 17
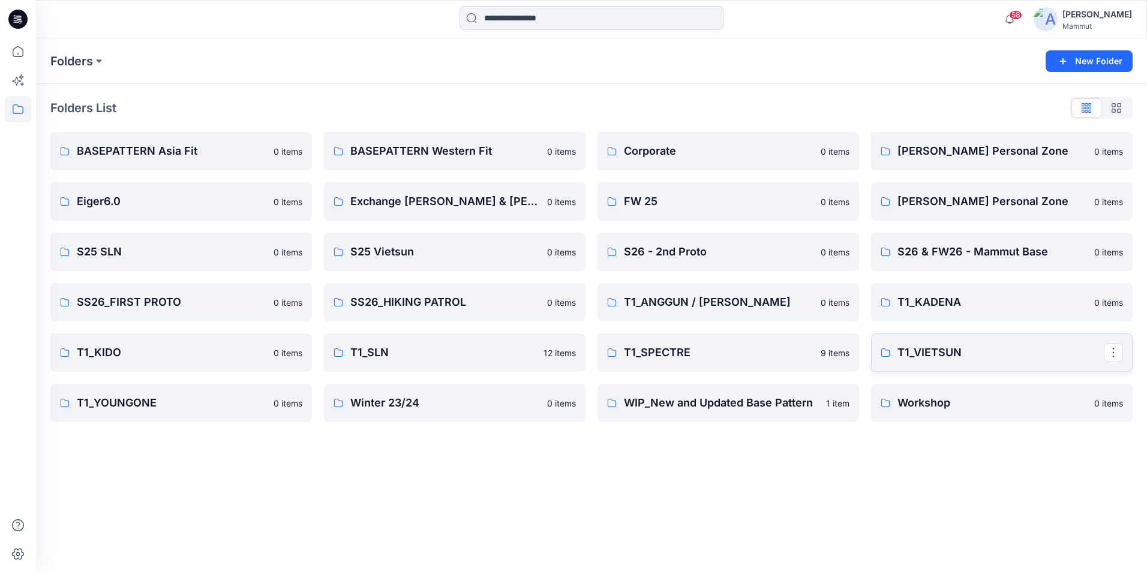
click at [1064, 350] on p "T1_VIETSUN" at bounding box center [1001, 352] width 206 height 17
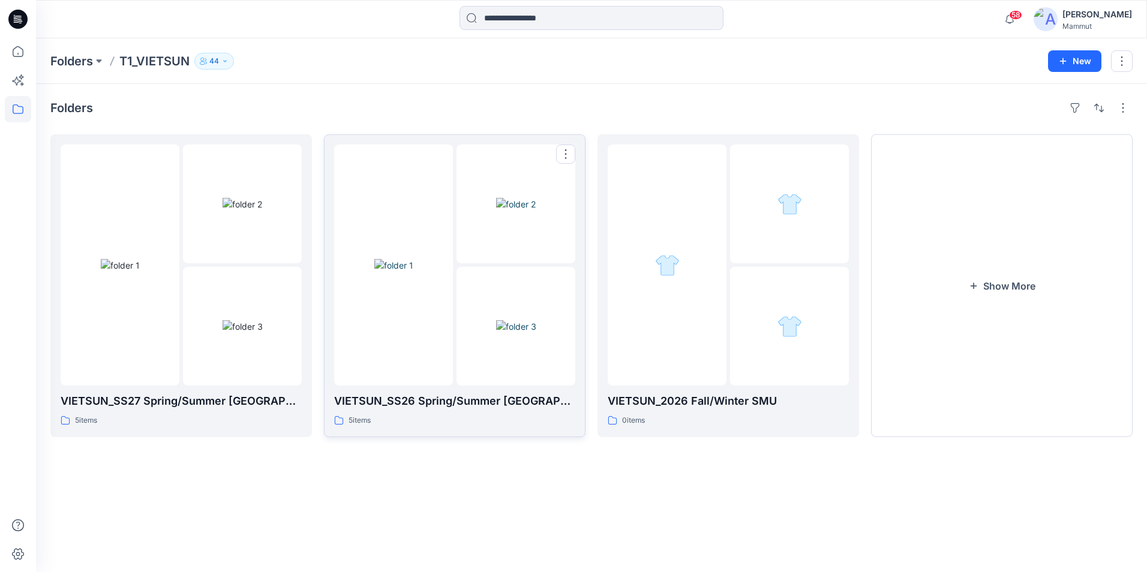
click at [521, 332] on img at bounding box center [516, 326] width 40 height 13
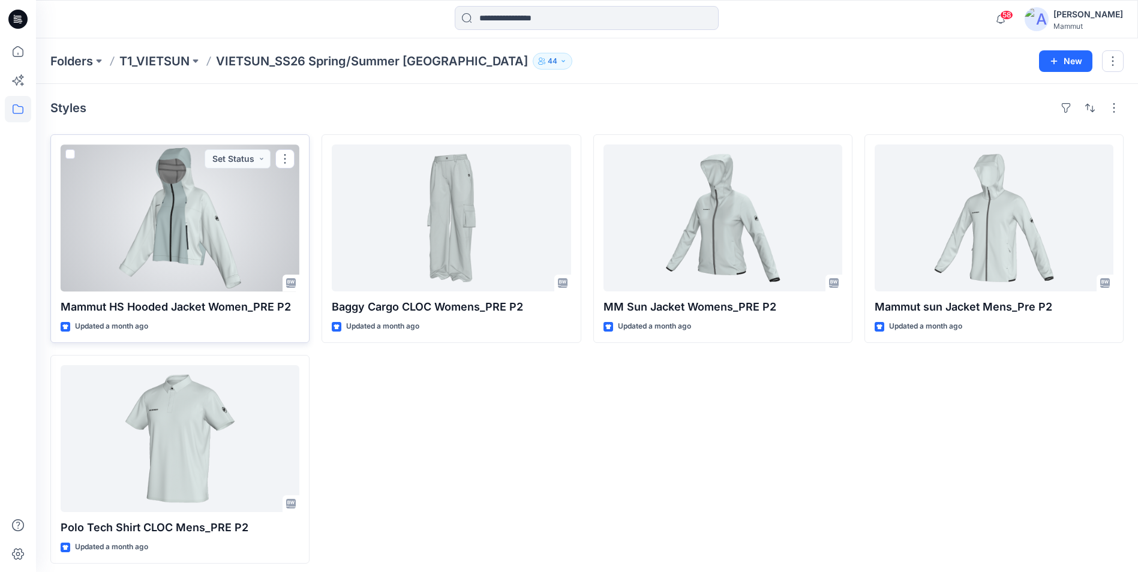
click at [239, 240] on div at bounding box center [180, 218] width 239 height 147
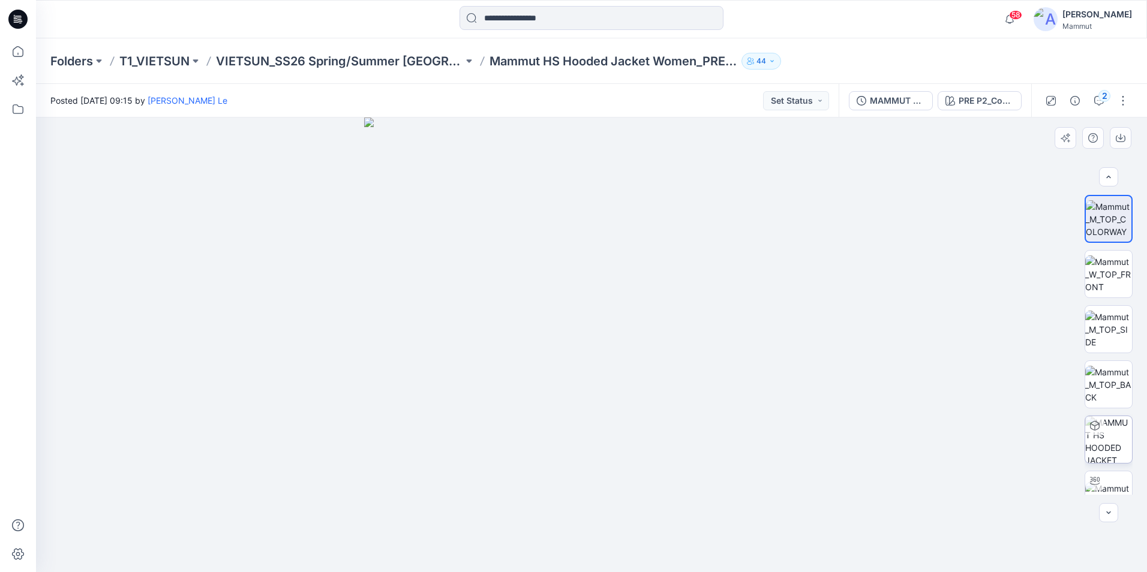
scroll to position [24, 0]
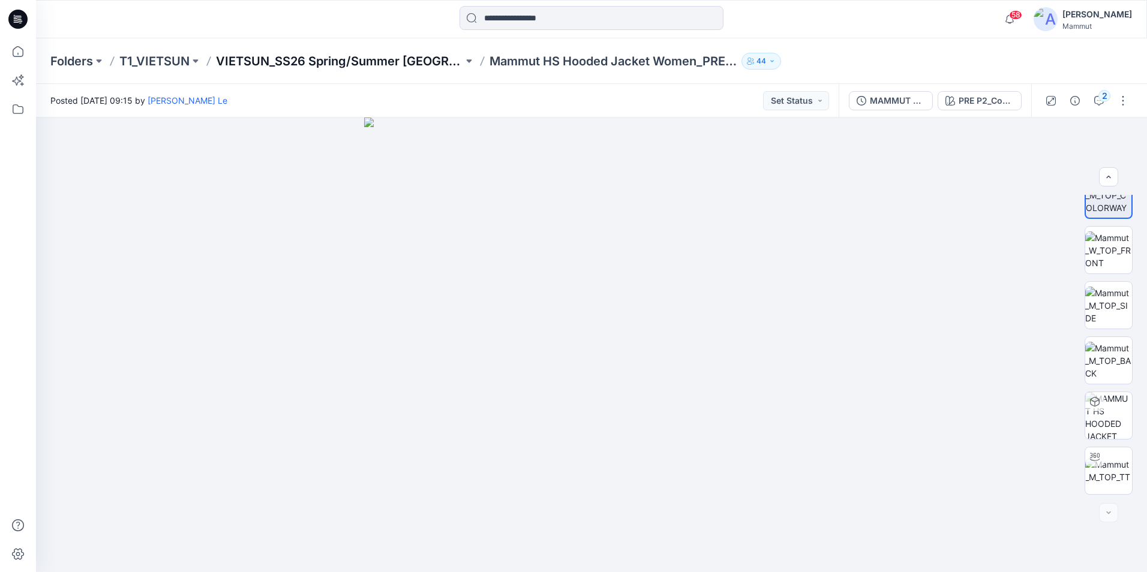
click at [332, 61] on p "VIETSUN_SS26 Spring/Summer CHINA" at bounding box center [339, 61] width 247 height 17
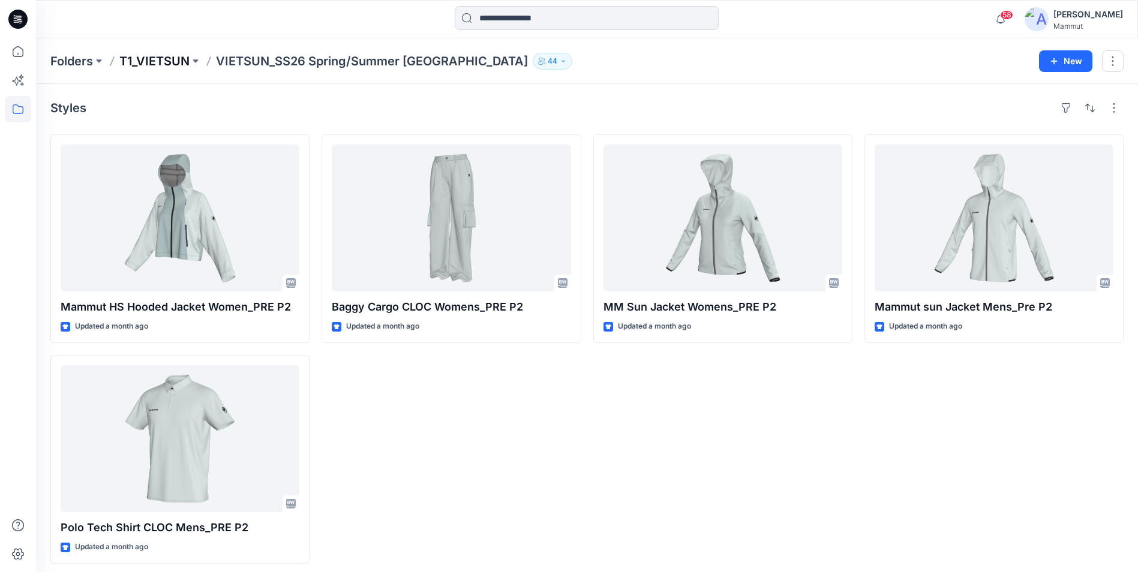
click at [145, 59] on p "T1_VIETSUN" at bounding box center [154, 61] width 70 height 17
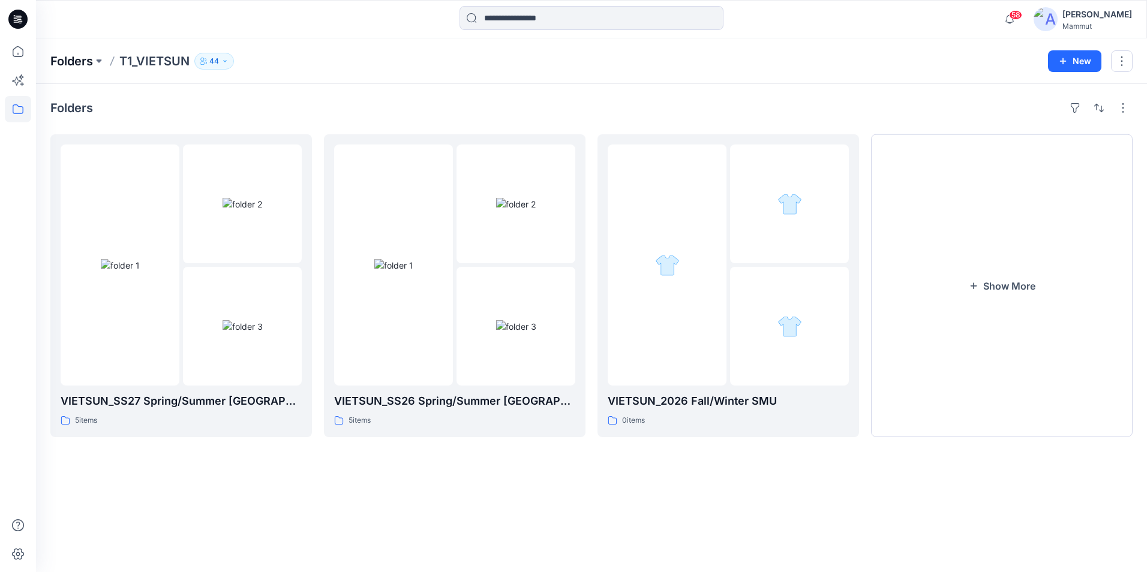
click at [71, 60] on p "Folders" at bounding box center [71, 61] width 43 height 17
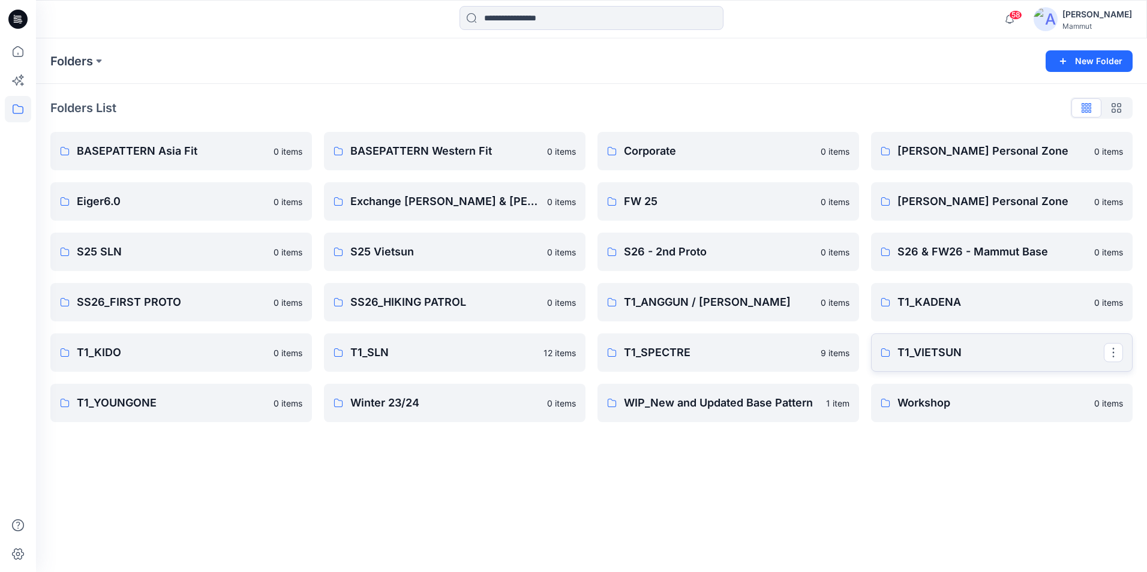
click at [935, 353] on p "T1_VIETSUN" at bounding box center [1001, 352] width 206 height 17
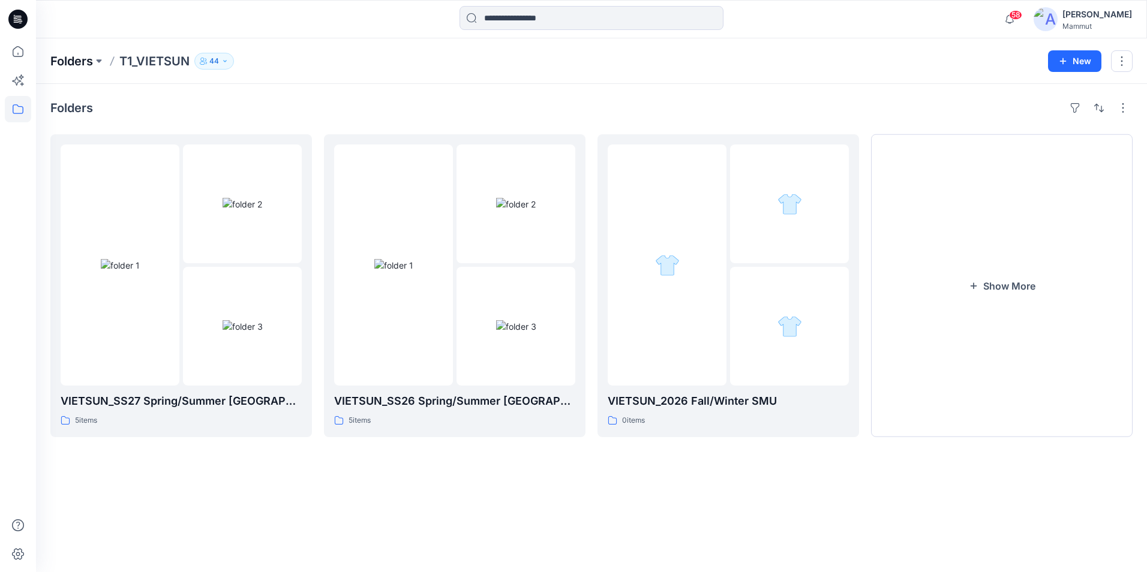
click at [68, 62] on p "Folders" at bounding box center [71, 61] width 43 height 17
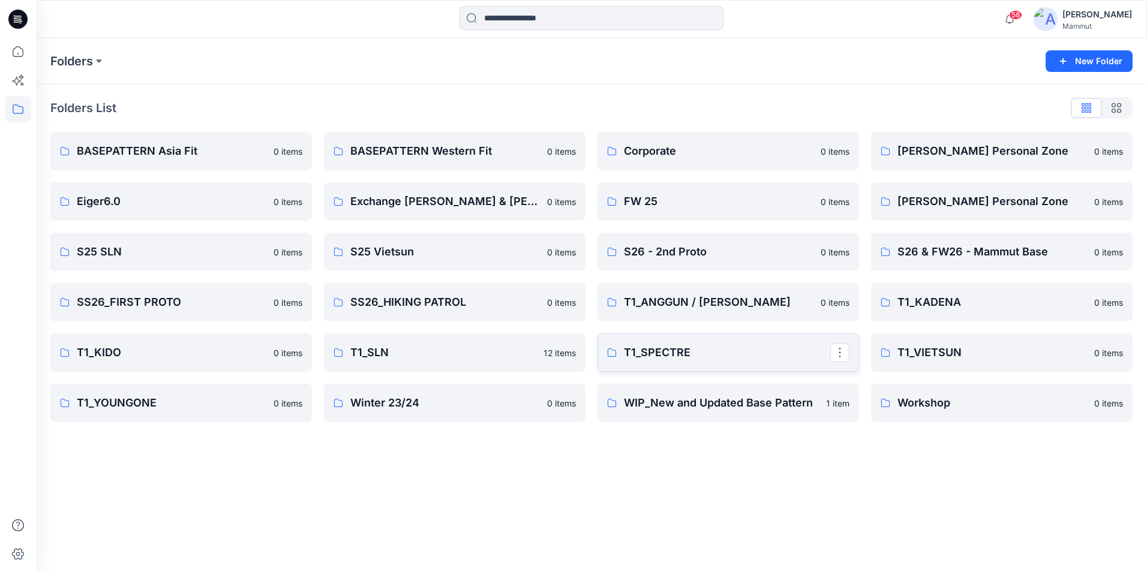
click at [688, 359] on p "T1_SPECTRE" at bounding box center [727, 352] width 206 height 17
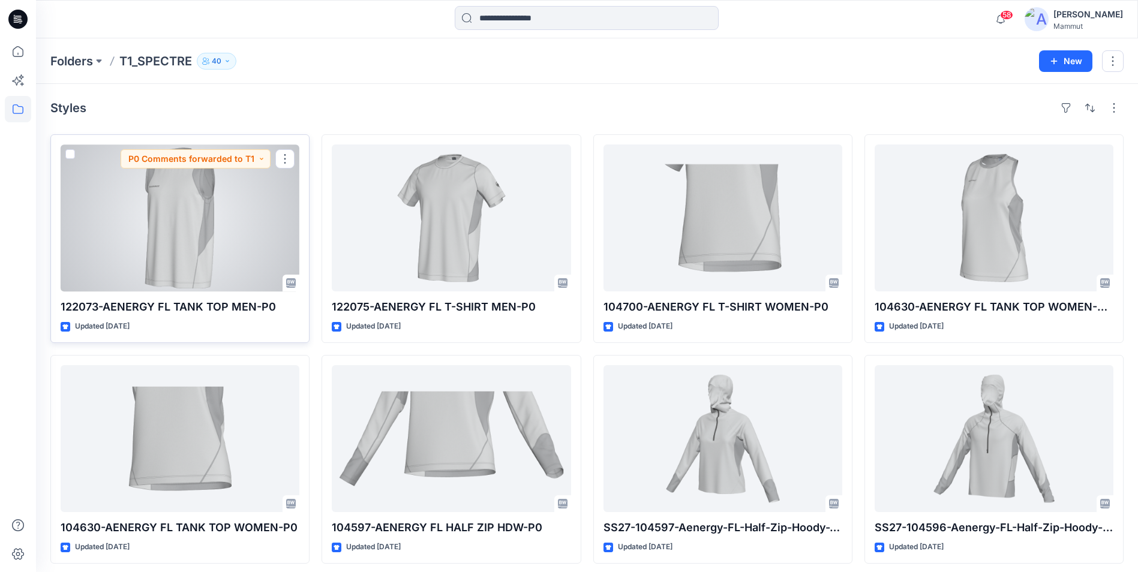
click at [225, 253] on div at bounding box center [180, 218] width 239 height 147
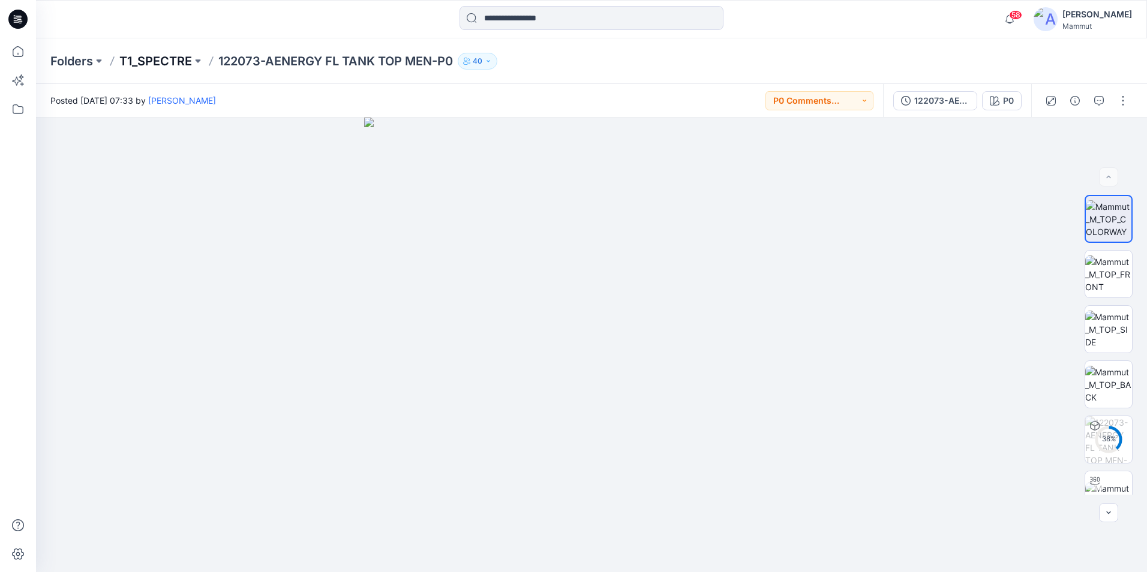
click at [146, 59] on p "T1_SPECTRE" at bounding box center [155, 61] width 73 height 17
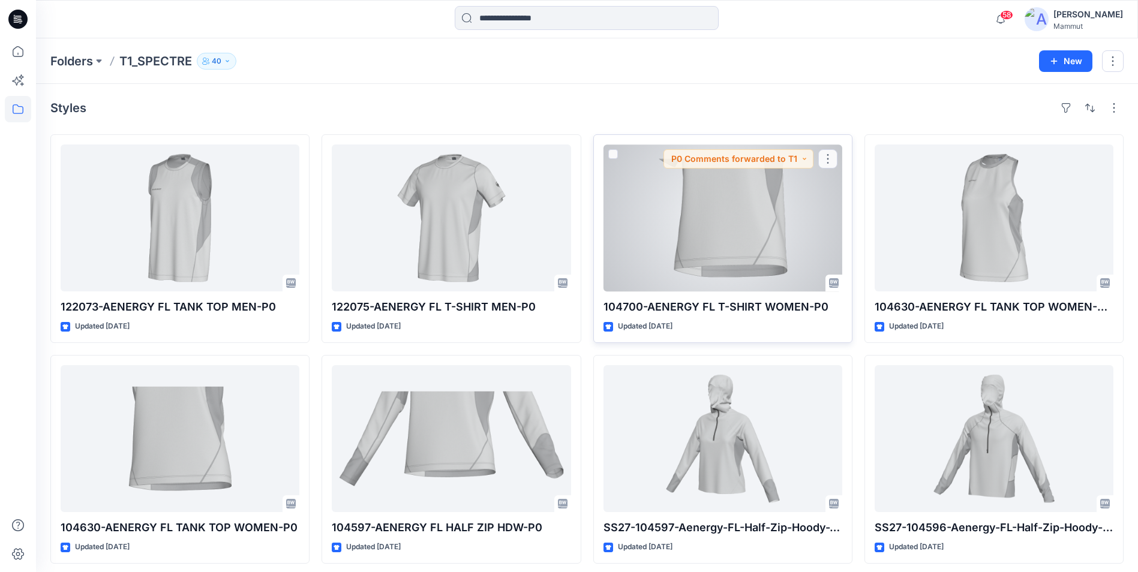
click at [751, 280] on div at bounding box center [723, 218] width 239 height 147
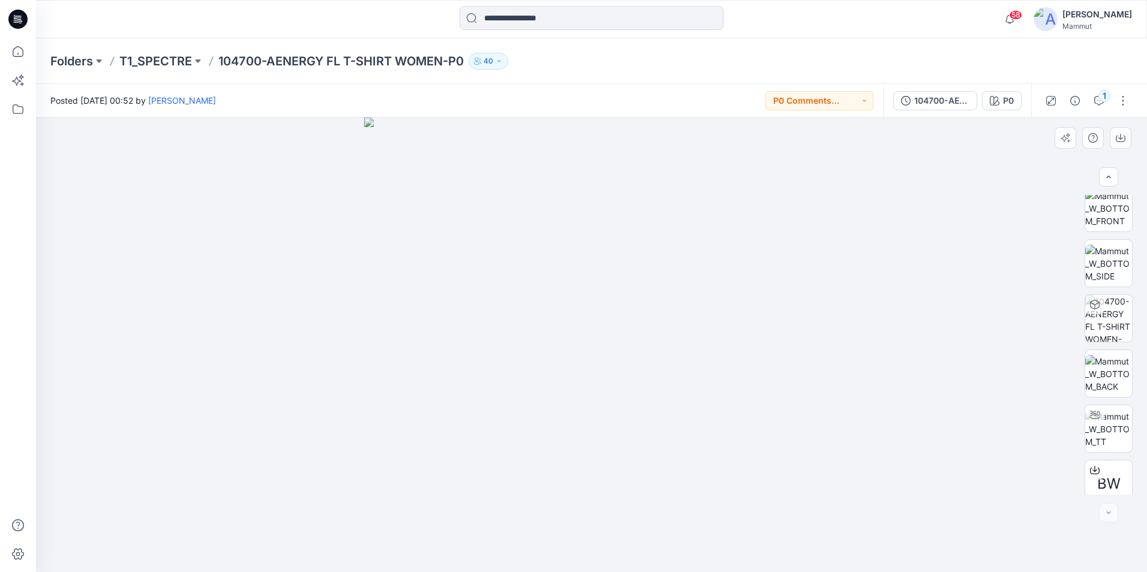
scroll to position [79, 0]
